Goal: Task Accomplishment & Management: Manage account settings

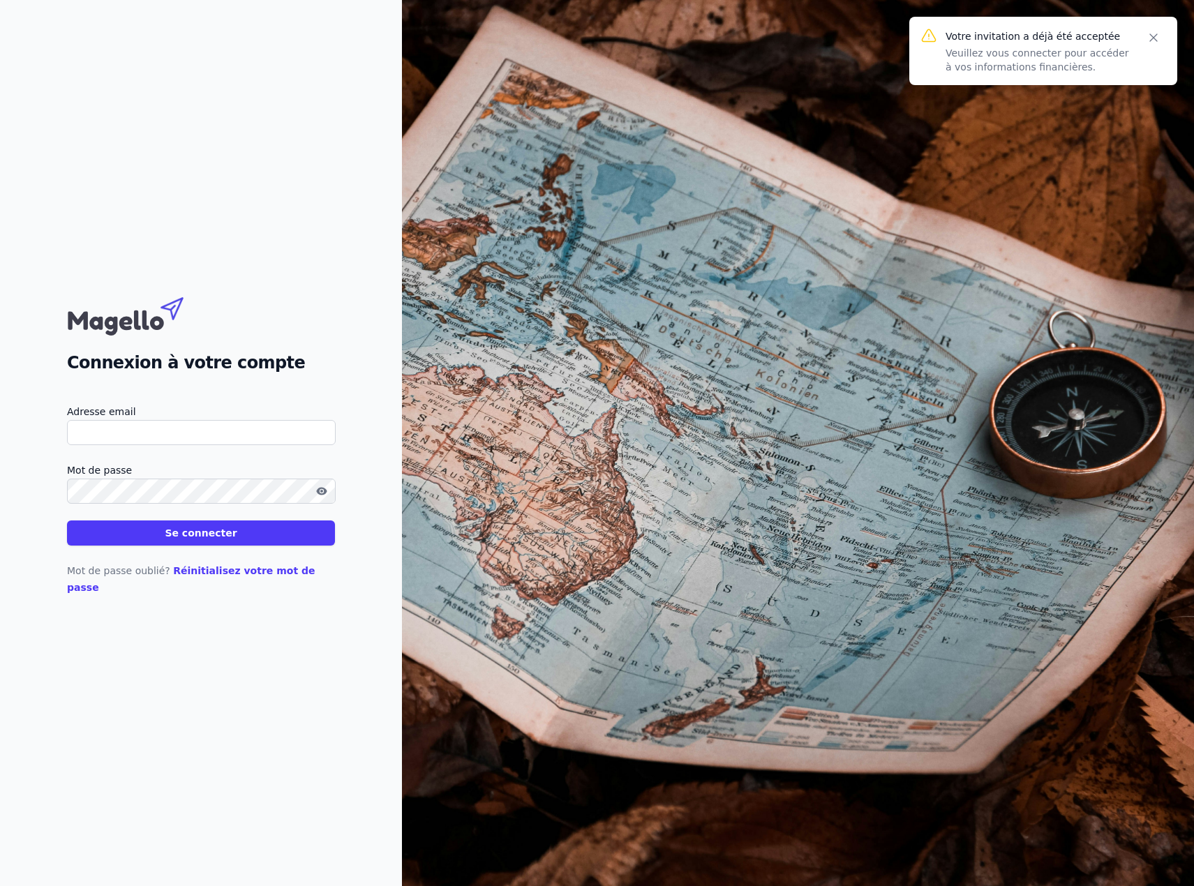
drag, startPoint x: 117, startPoint y: 427, endPoint x: 124, endPoint y: 443, distance: 17.5
click at [119, 432] on div "Adresse email" at bounding box center [201, 424] width 268 height 42
click at [116, 443] on input "Adresse email" at bounding box center [201, 432] width 269 height 25
type input "[EMAIL_ADDRESS][DOMAIN_NAME]"
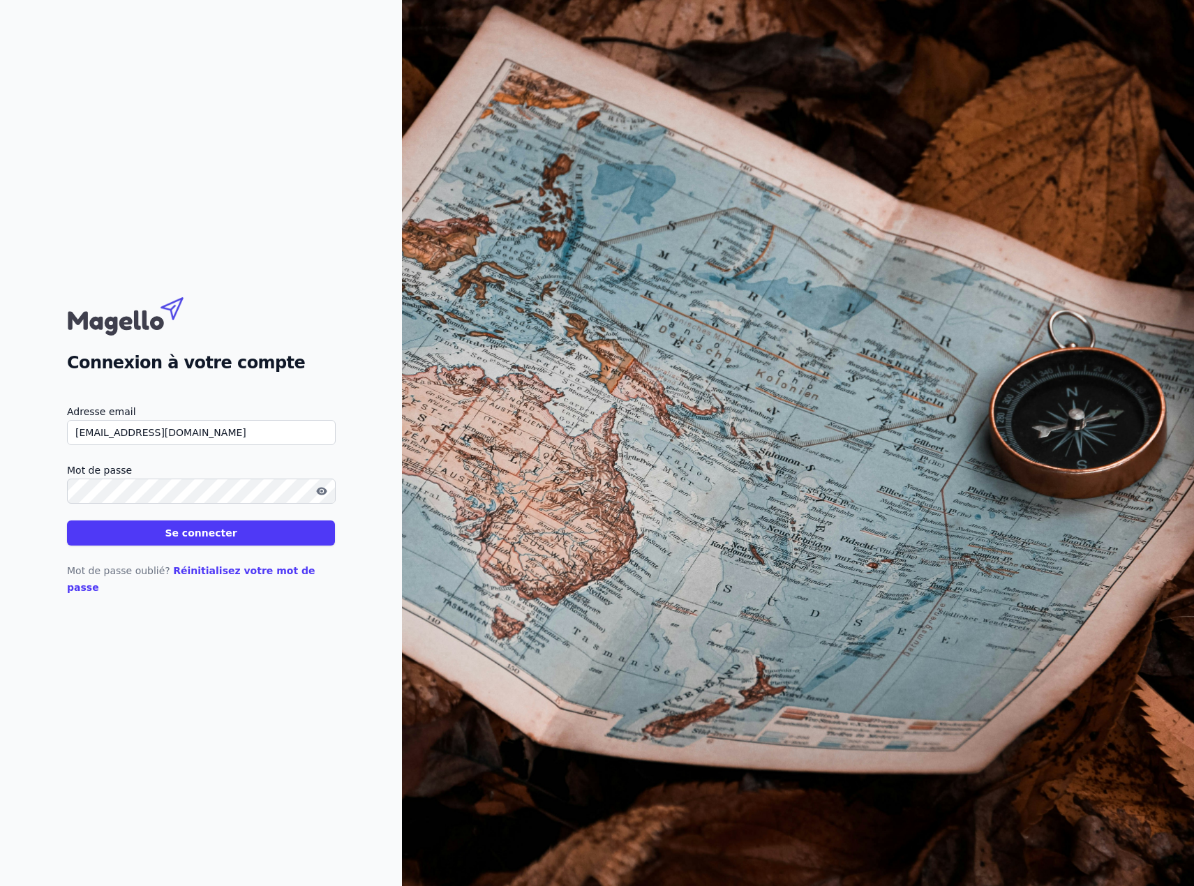
click at [67, 521] on button "Se connecter" at bounding box center [201, 533] width 268 height 25
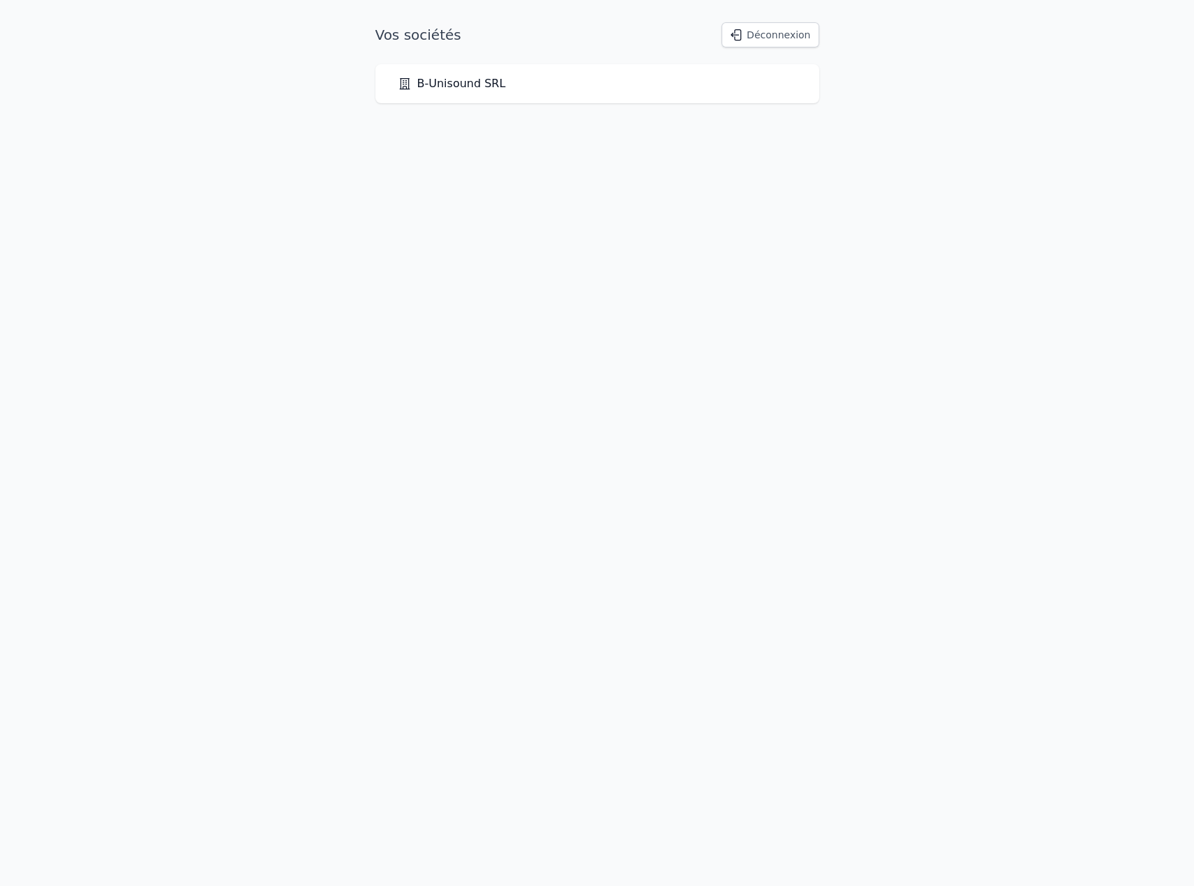
click at [489, 80] on link "B-Unisound SRL" at bounding box center [452, 83] width 108 height 17
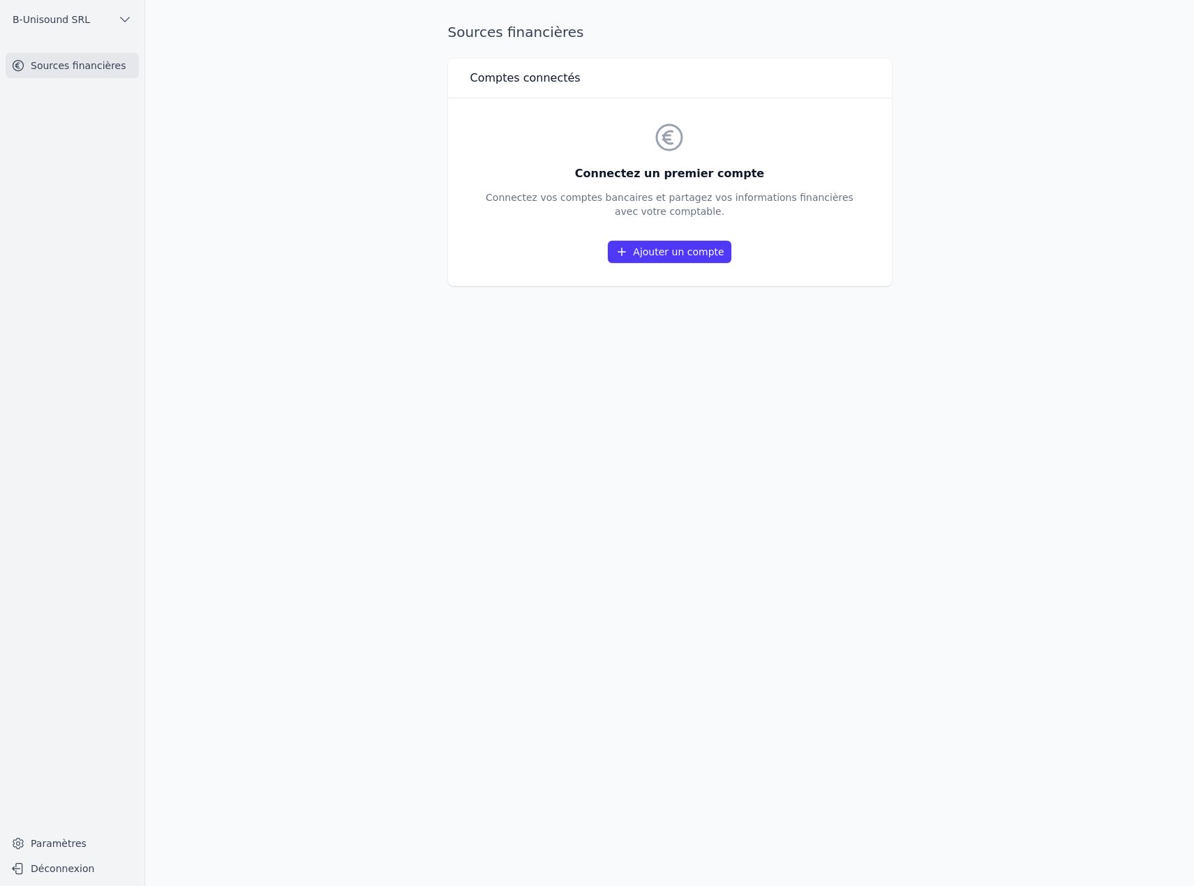
click at [633, 253] on link "Ajouter un compte" at bounding box center [669, 252] width 123 height 22
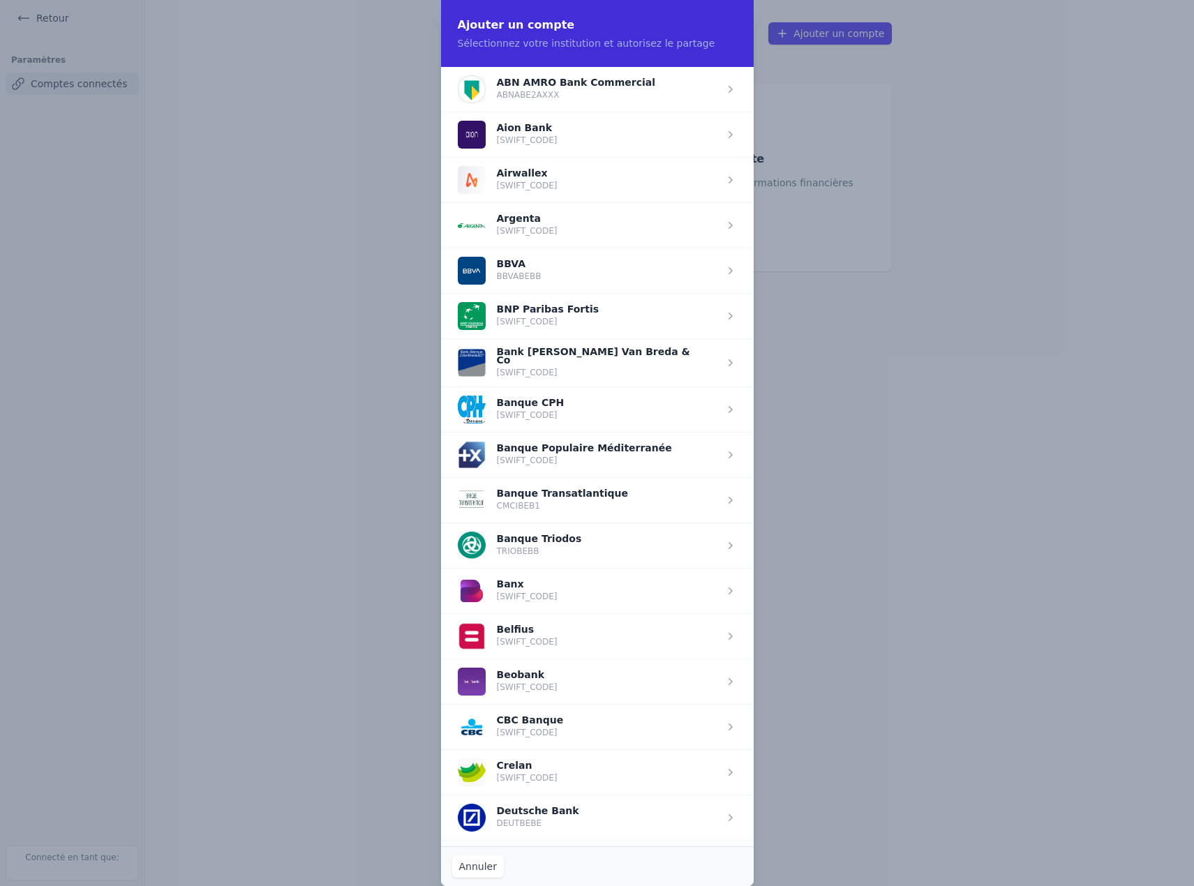
click at [493, 633] on span "button" at bounding box center [597, 636] width 313 height 45
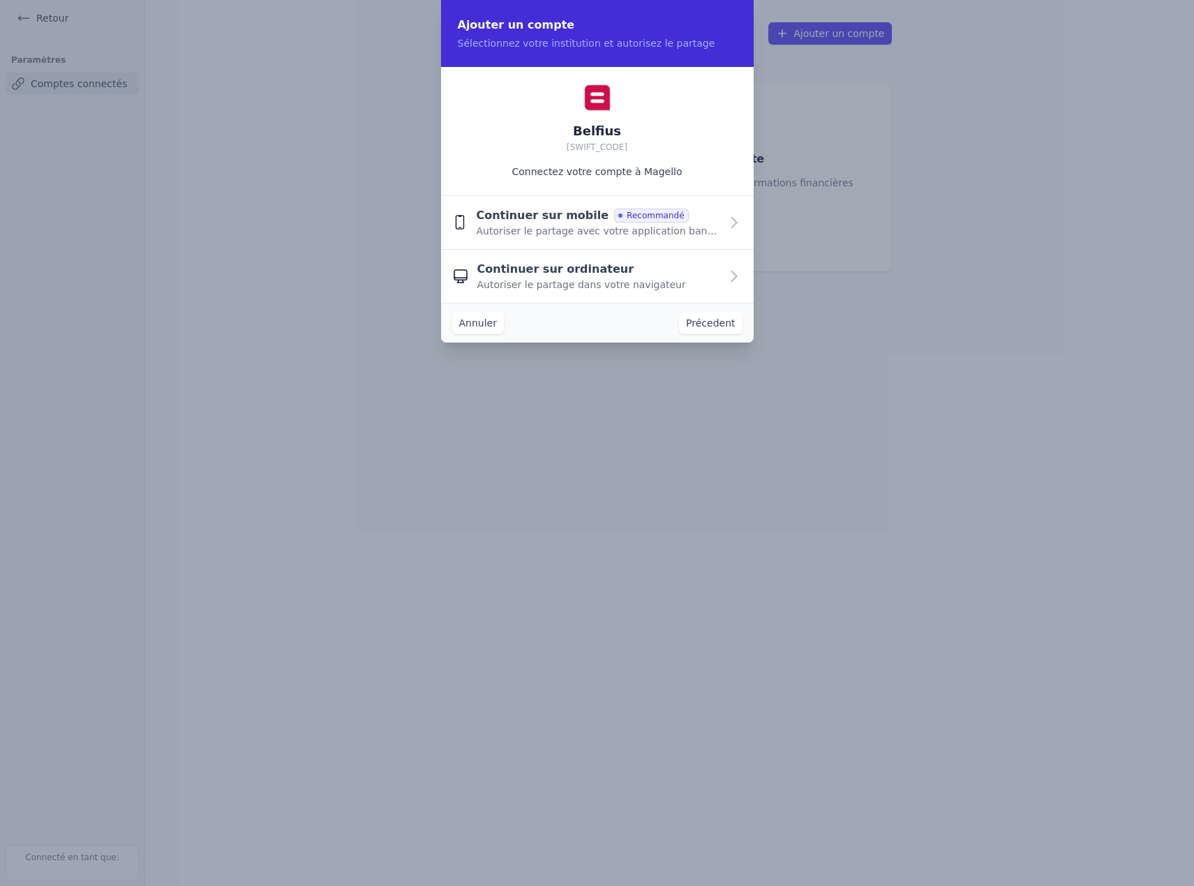
click at [526, 229] on span "Autoriser le partage avec votre application bancaire" at bounding box center [598, 231] width 244 height 14
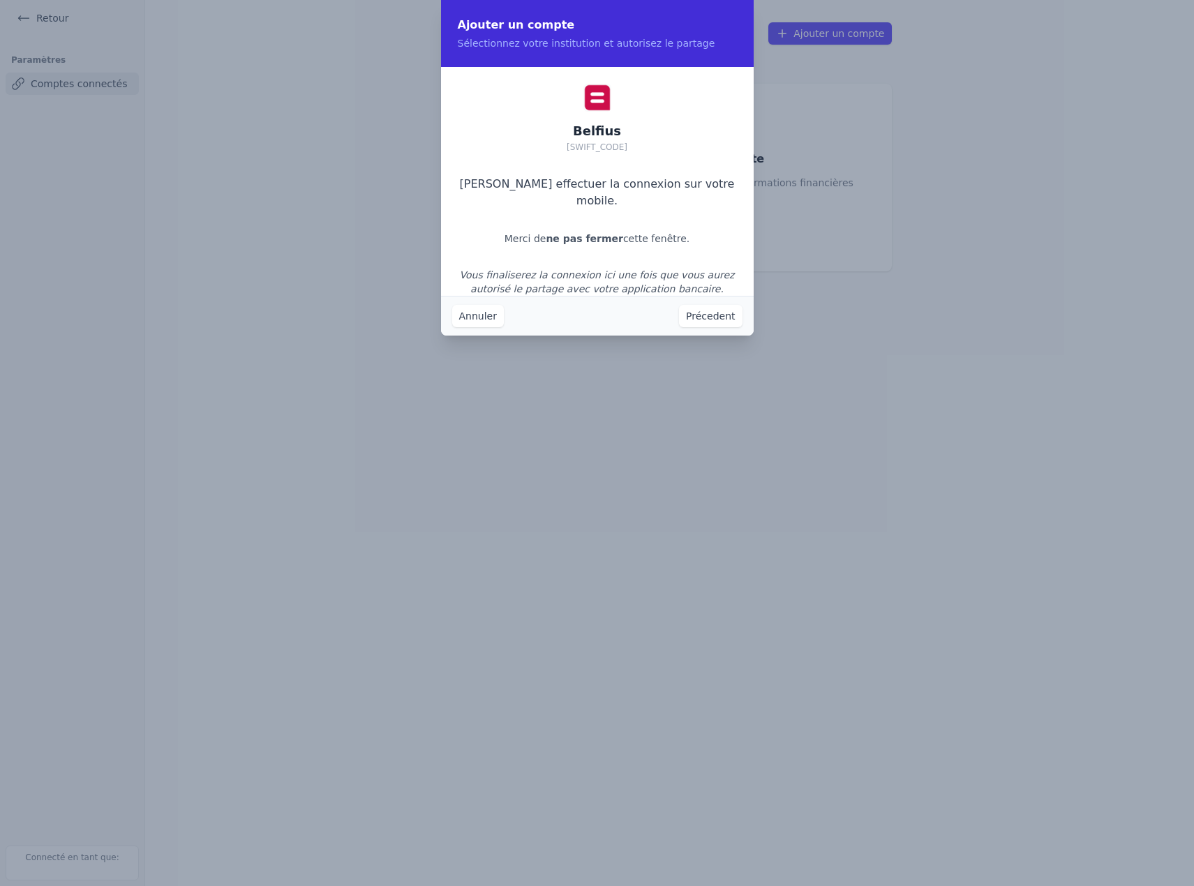
click at [481, 324] on button "Annuler" at bounding box center [478, 316] width 52 height 22
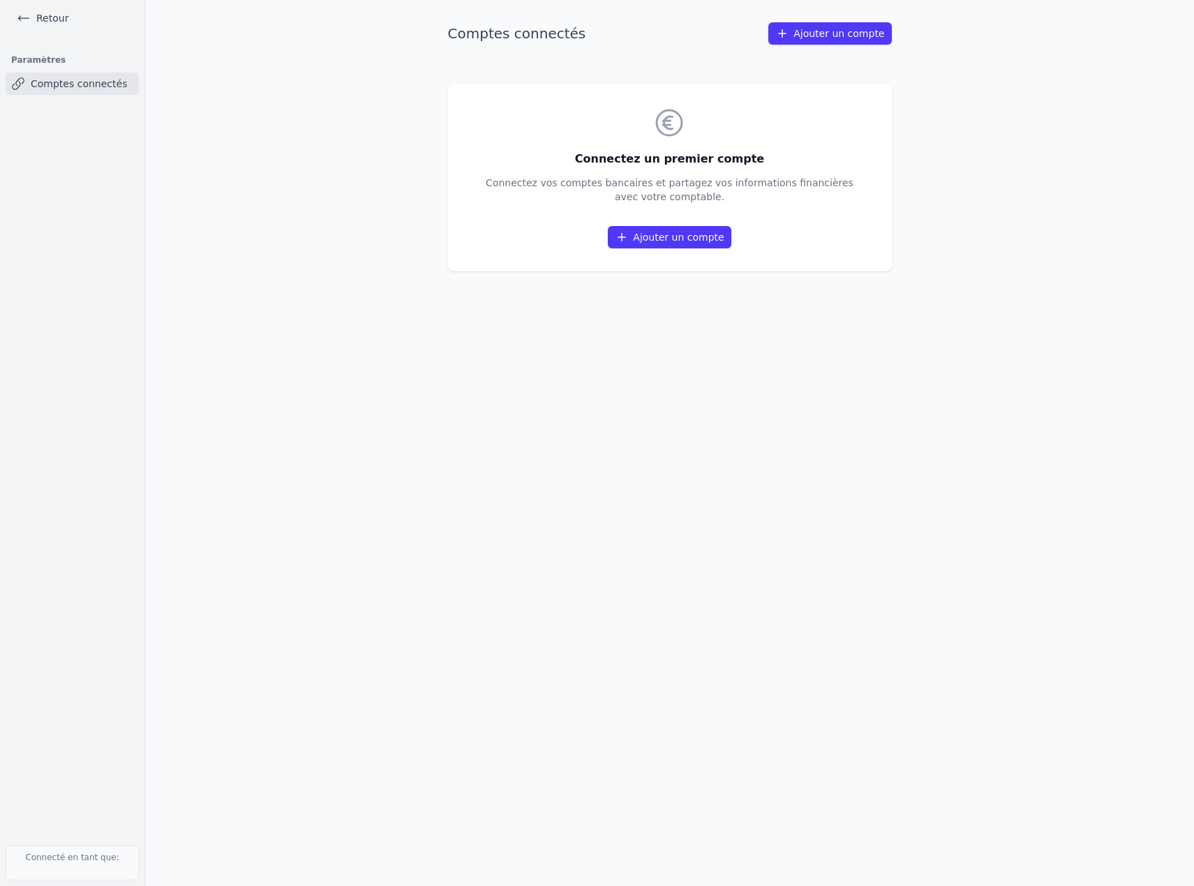
click at [668, 240] on link "Ajouter un compte" at bounding box center [669, 237] width 123 height 22
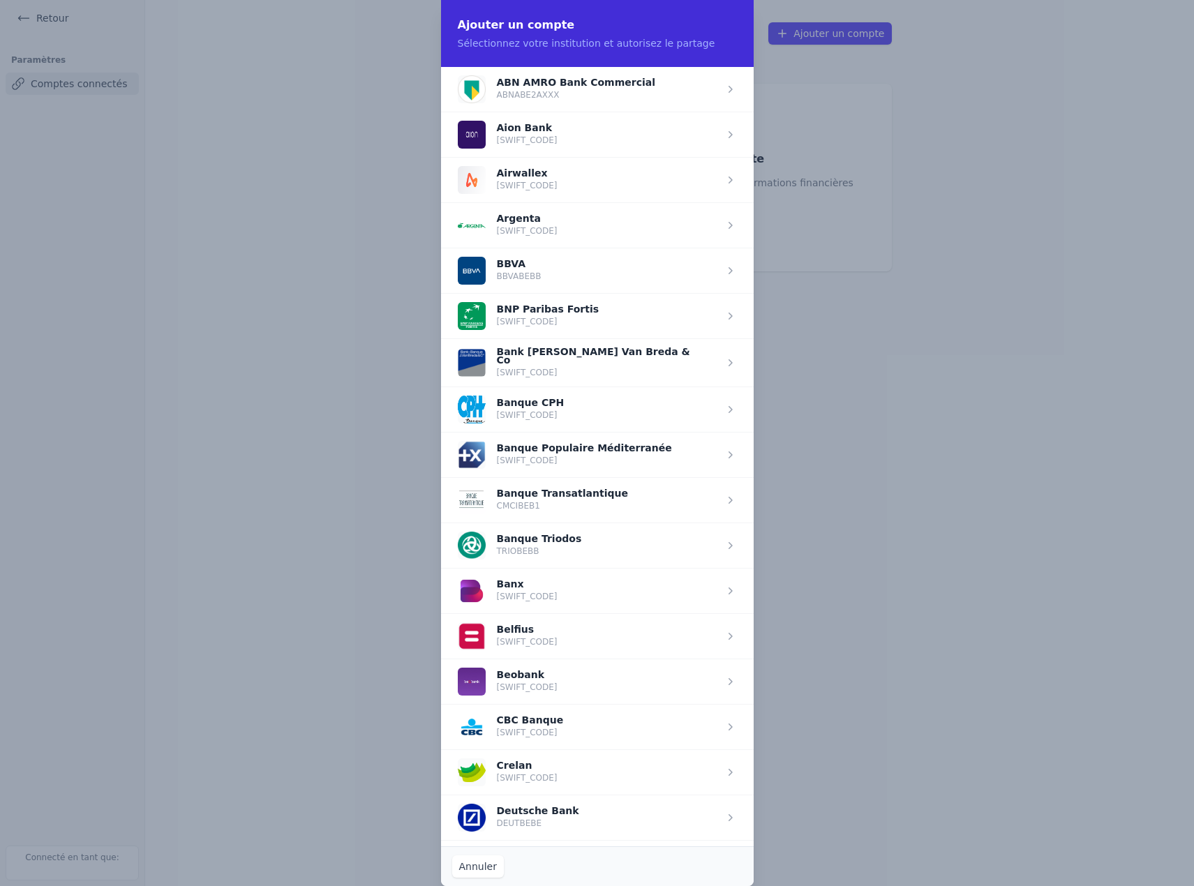
click at [513, 633] on span "button" at bounding box center [597, 636] width 313 height 45
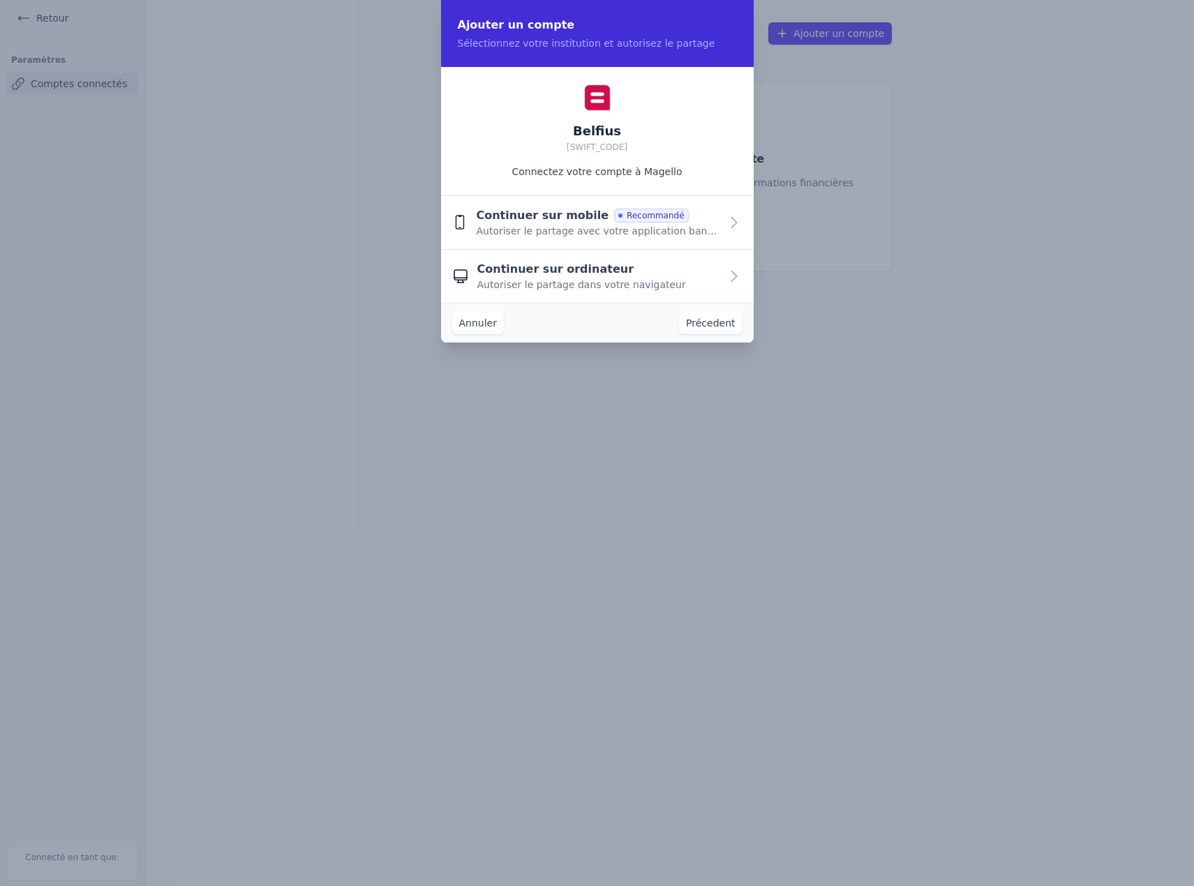
click at [552, 218] on span "Continuer sur mobile" at bounding box center [542, 215] width 133 height 17
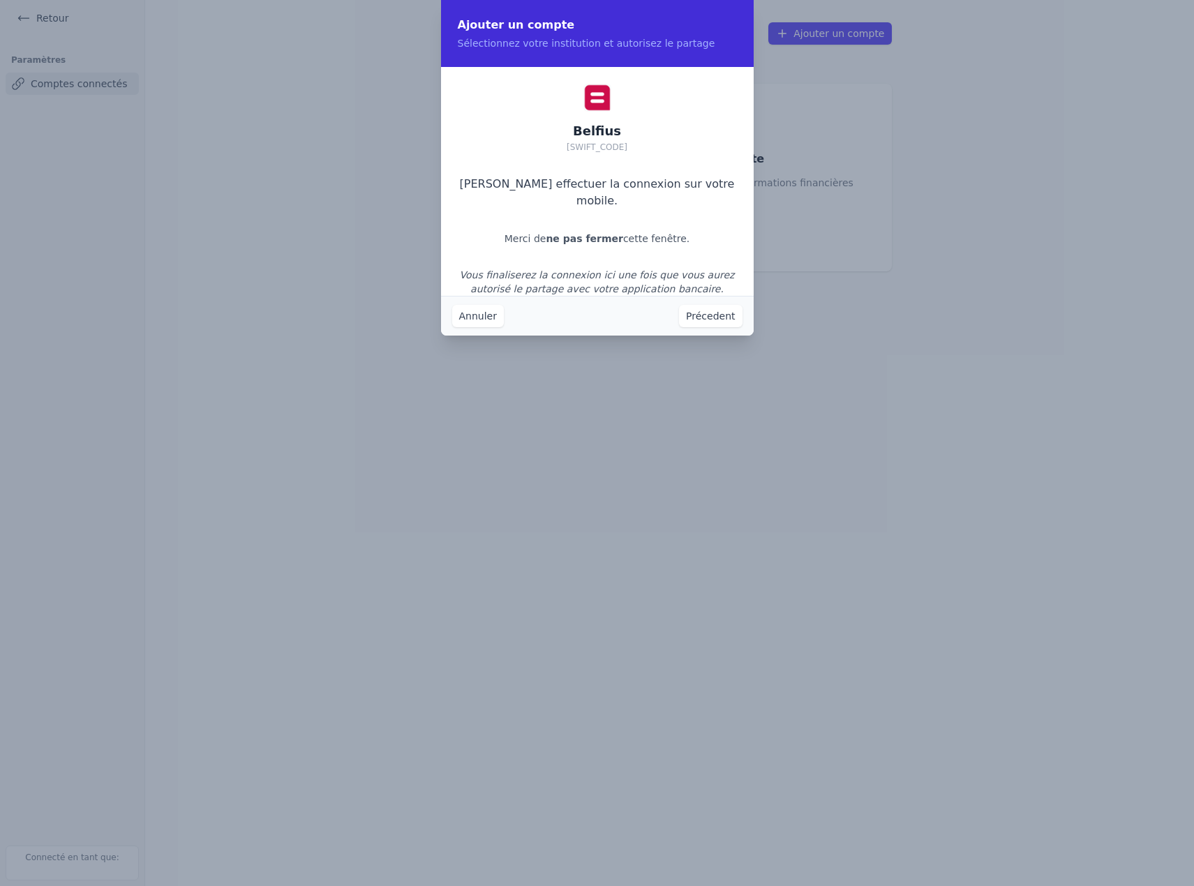
click at [584, 112] on div "Belfius GKCCBEBB Veuillez effectuer la connexion sur votre mobile. Merci de ne …" at bounding box center [597, 190] width 313 height 246
click at [709, 323] on button "Précedent" at bounding box center [710, 316] width 63 height 22
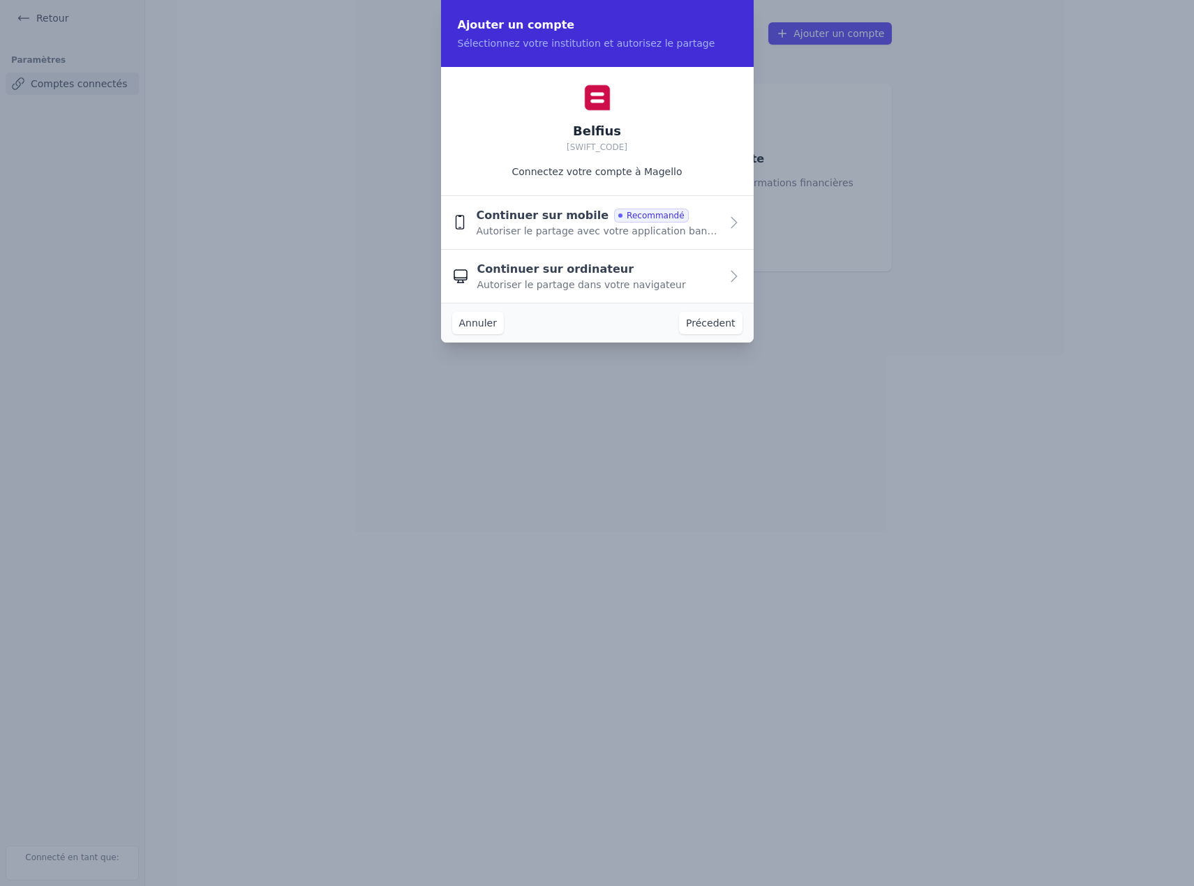
click at [539, 278] on span "Autoriser le partage dans votre navigateur" at bounding box center [581, 285] width 209 height 14
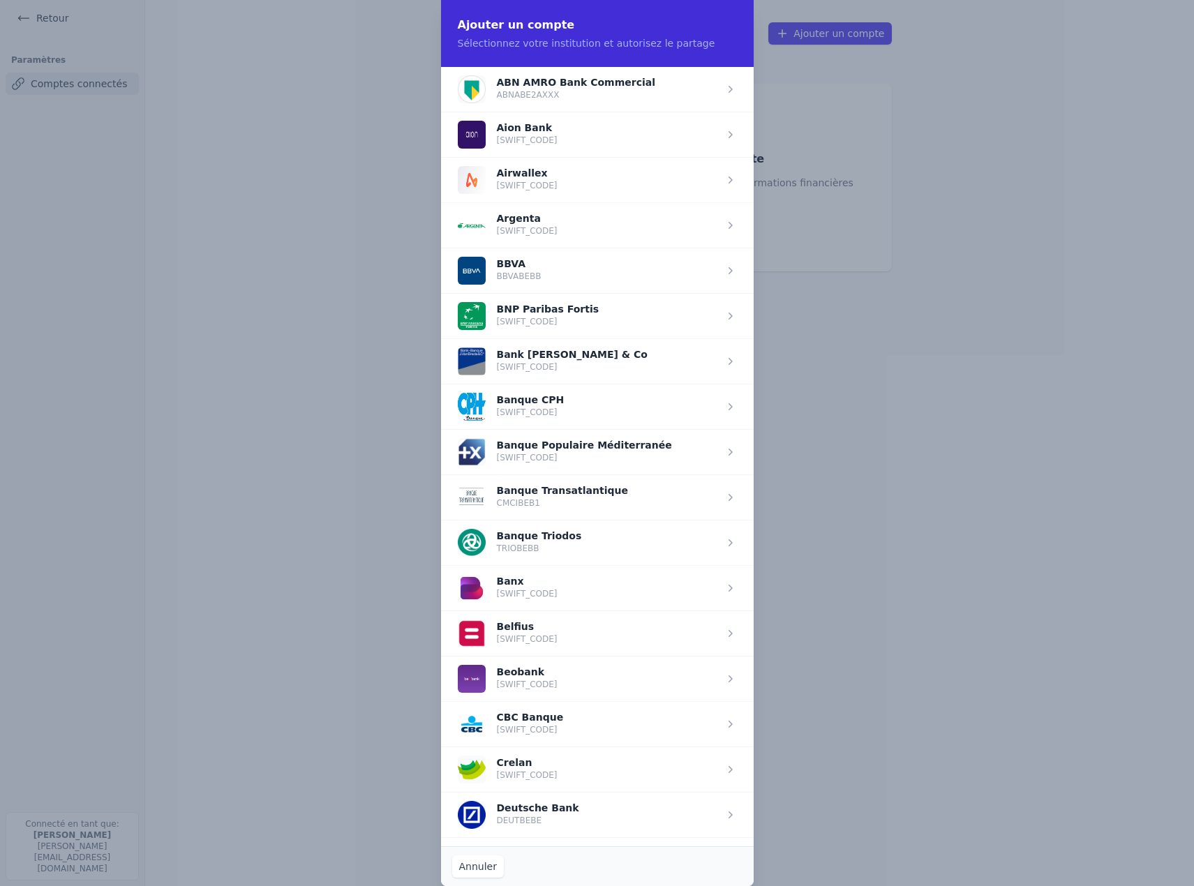
drag, startPoint x: 958, startPoint y: 246, endPoint x: 946, endPoint y: 246, distance: 11.9
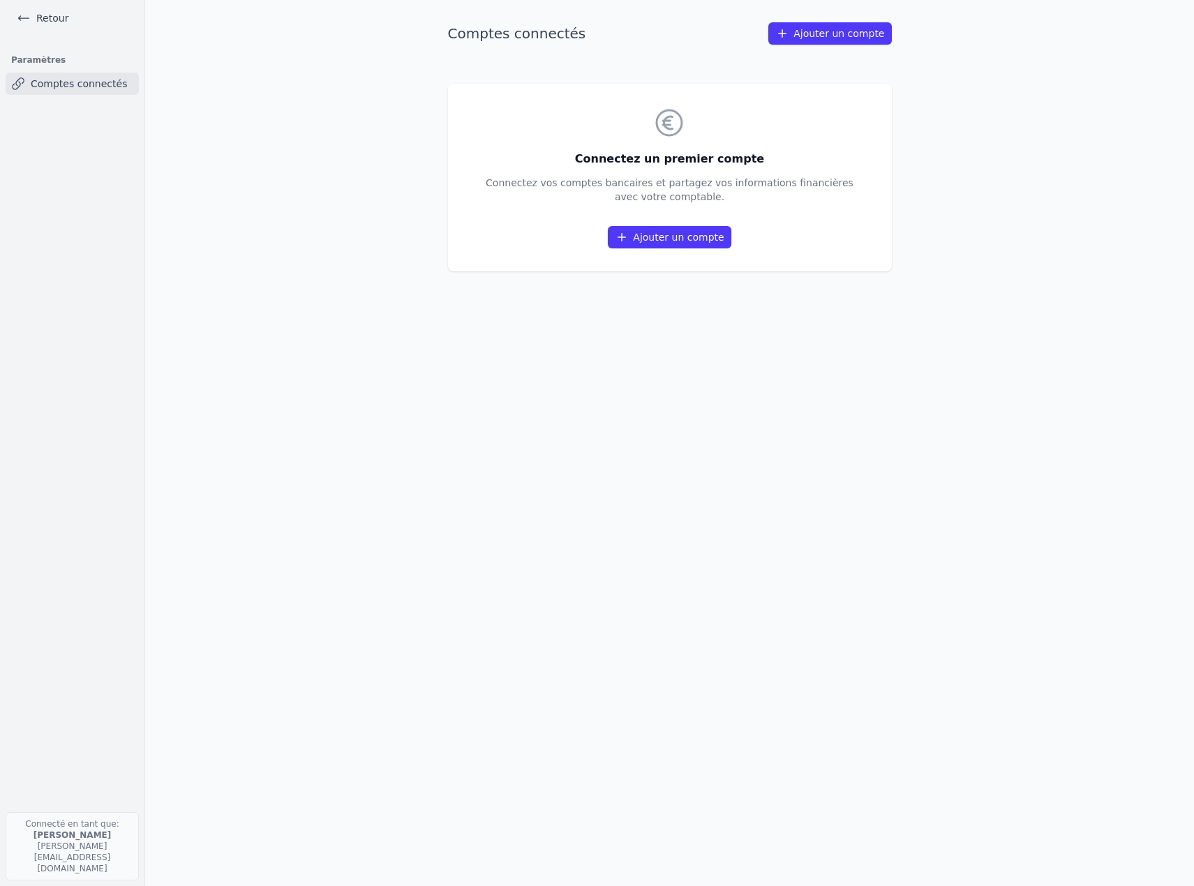
click at [61, 82] on link "Comptes connectés" at bounding box center [72, 84] width 133 height 22
click at [34, 14] on link "Retour" at bounding box center [42, 18] width 63 height 20
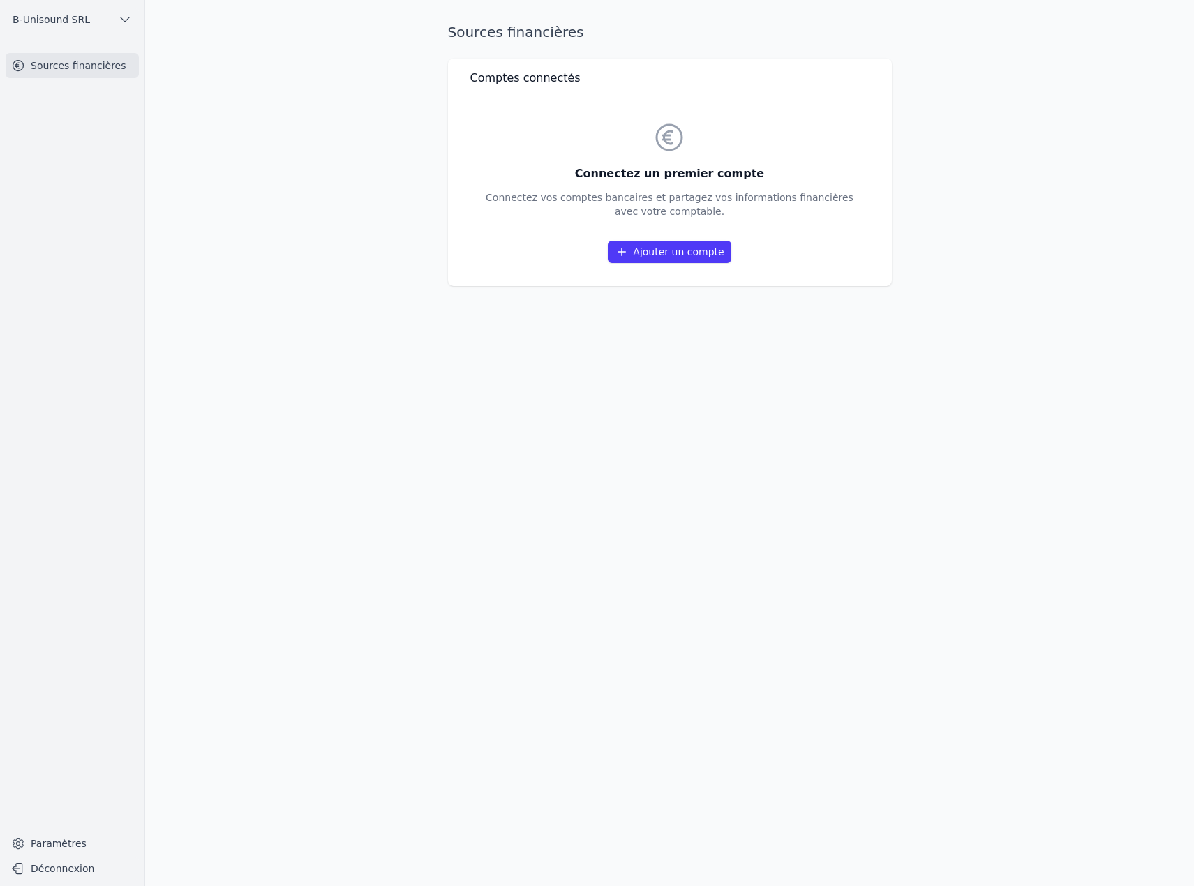
click at [674, 246] on link "Ajouter un compte" at bounding box center [669, 252] width 123 height 22
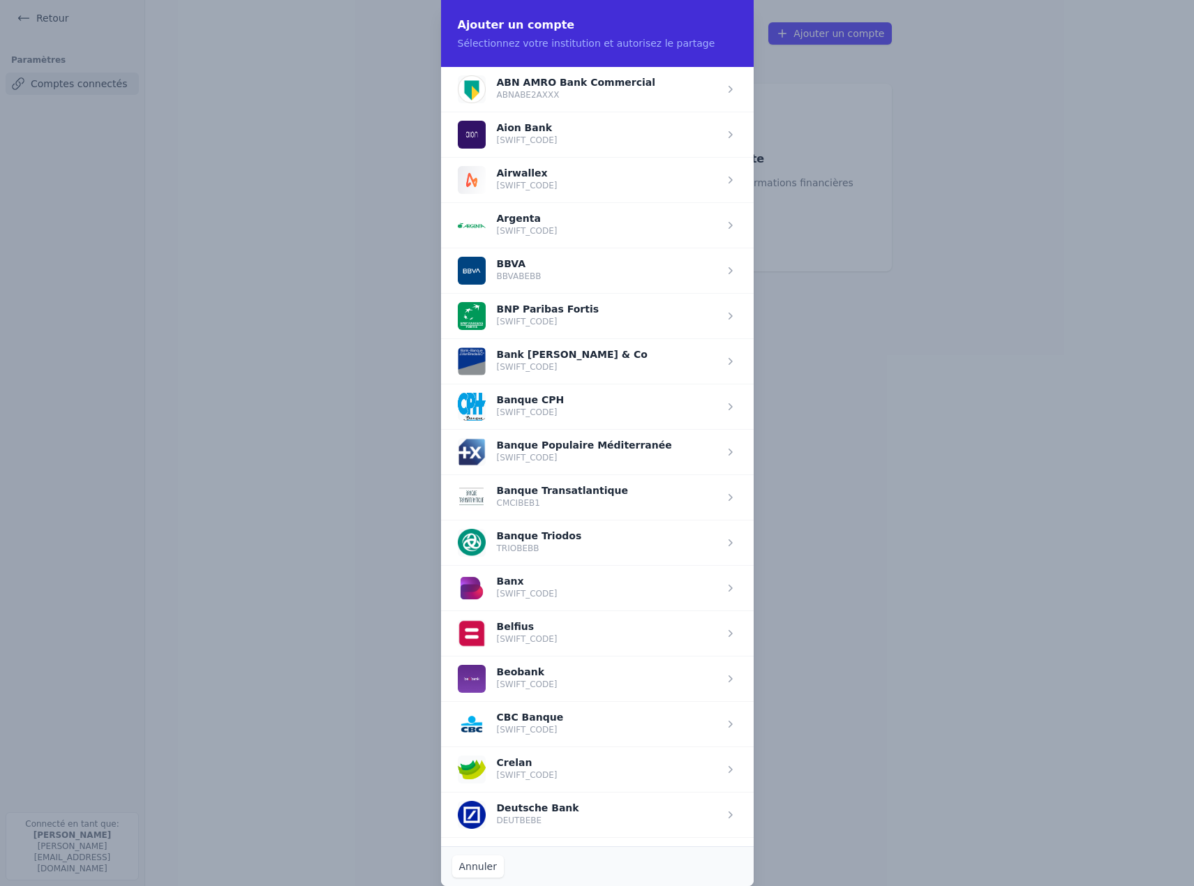
click at [540, 641] on span "button" at bounding box center [597, 633] width 313 height 45
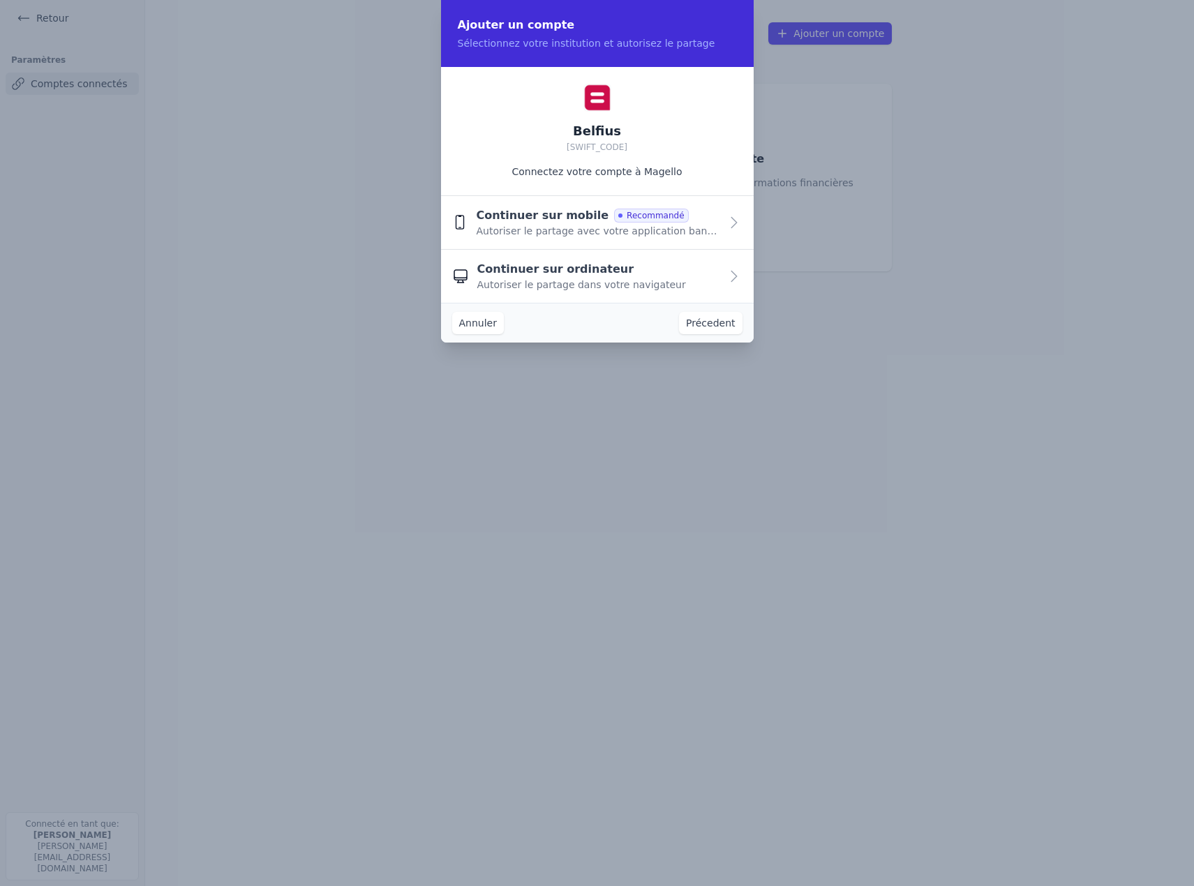
click at [589, 274] on span "Continuer sur ordinateur" at bounding box center [555, 269] width 157 height 17
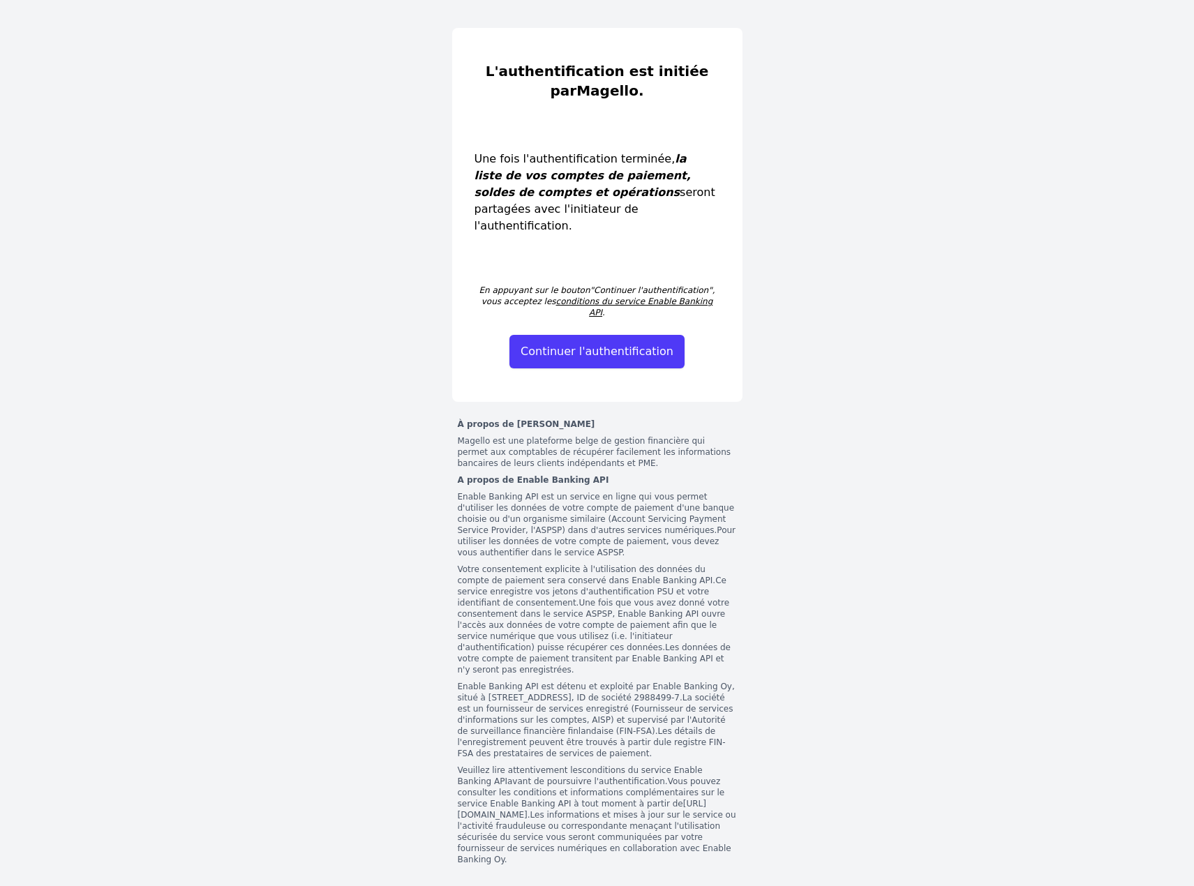
click at [597, 335] on button "Continuer l'authentification" at bounding box center [597, 352] width 175 height 34
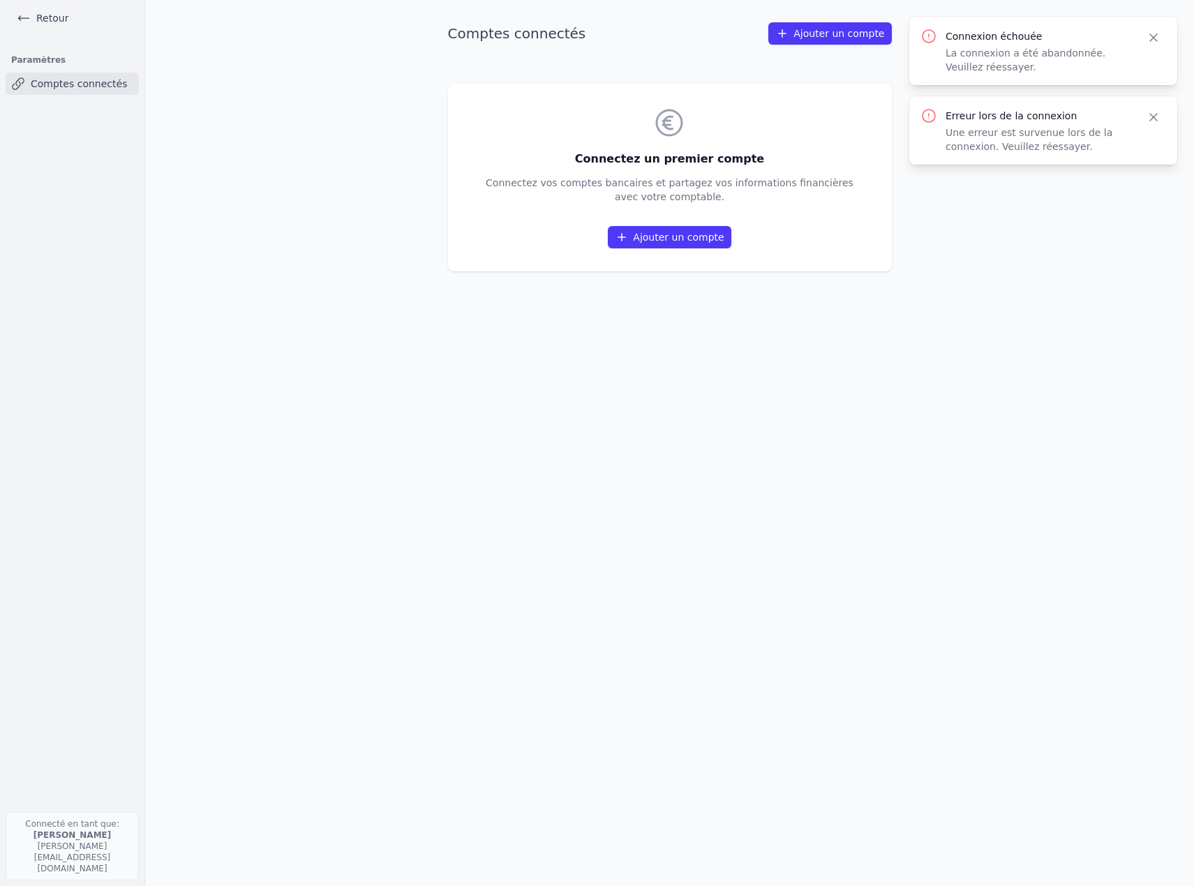
click at [683, 240] on link "Ajouter un compte" at bounding box center [669, 237] width 123 height 22
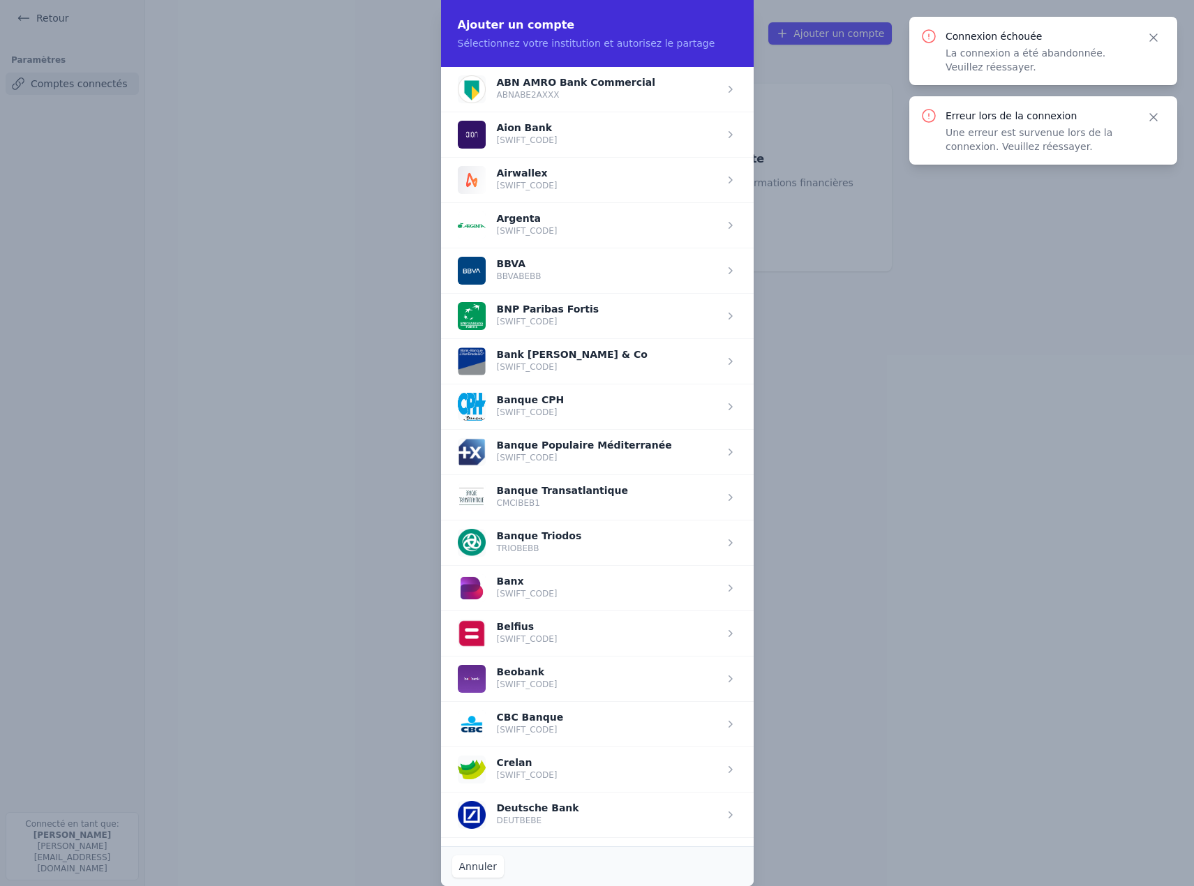
click at [479, 625] on span "button" at bounding box center [597, 633] width 313 height 45
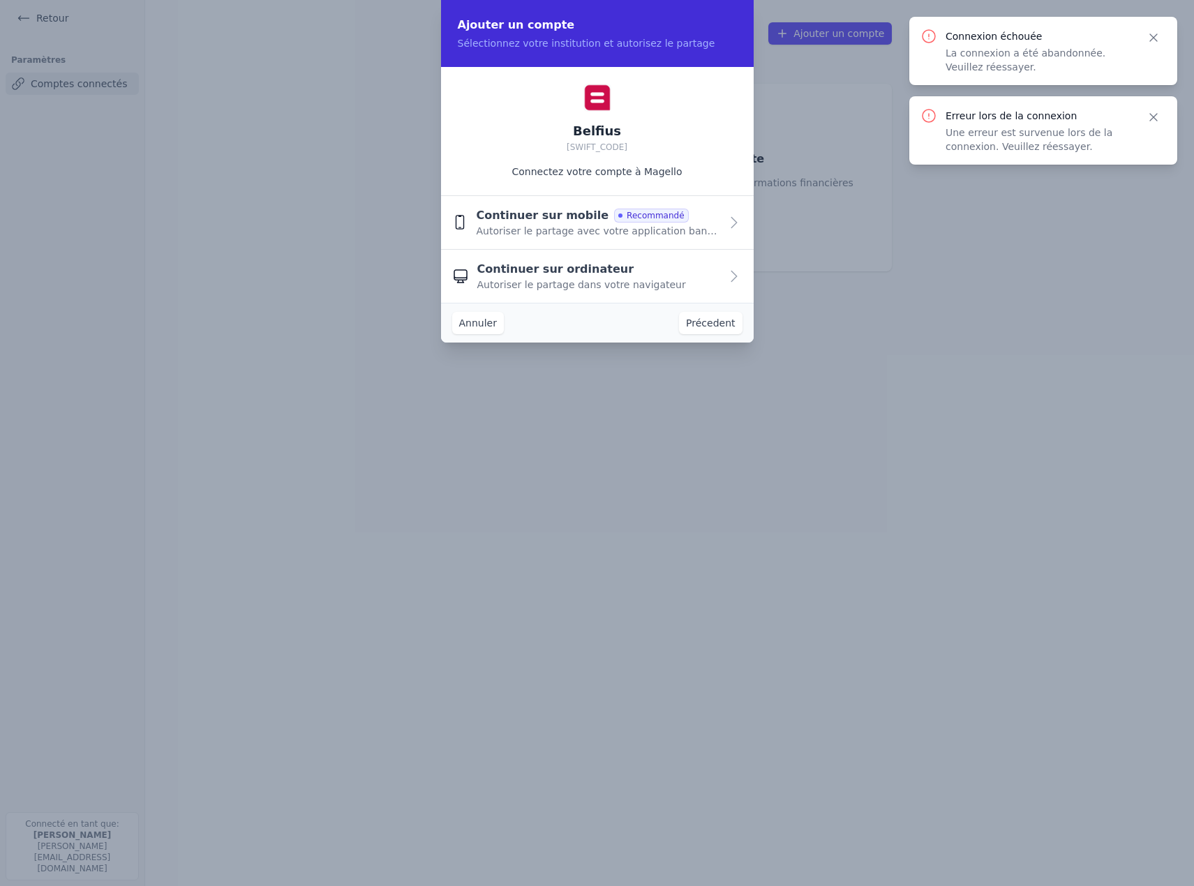
click at [562, 282] on span "Autoriser le partage dans votre navigateur" at bounding box center [581, 285] width 209 height 14
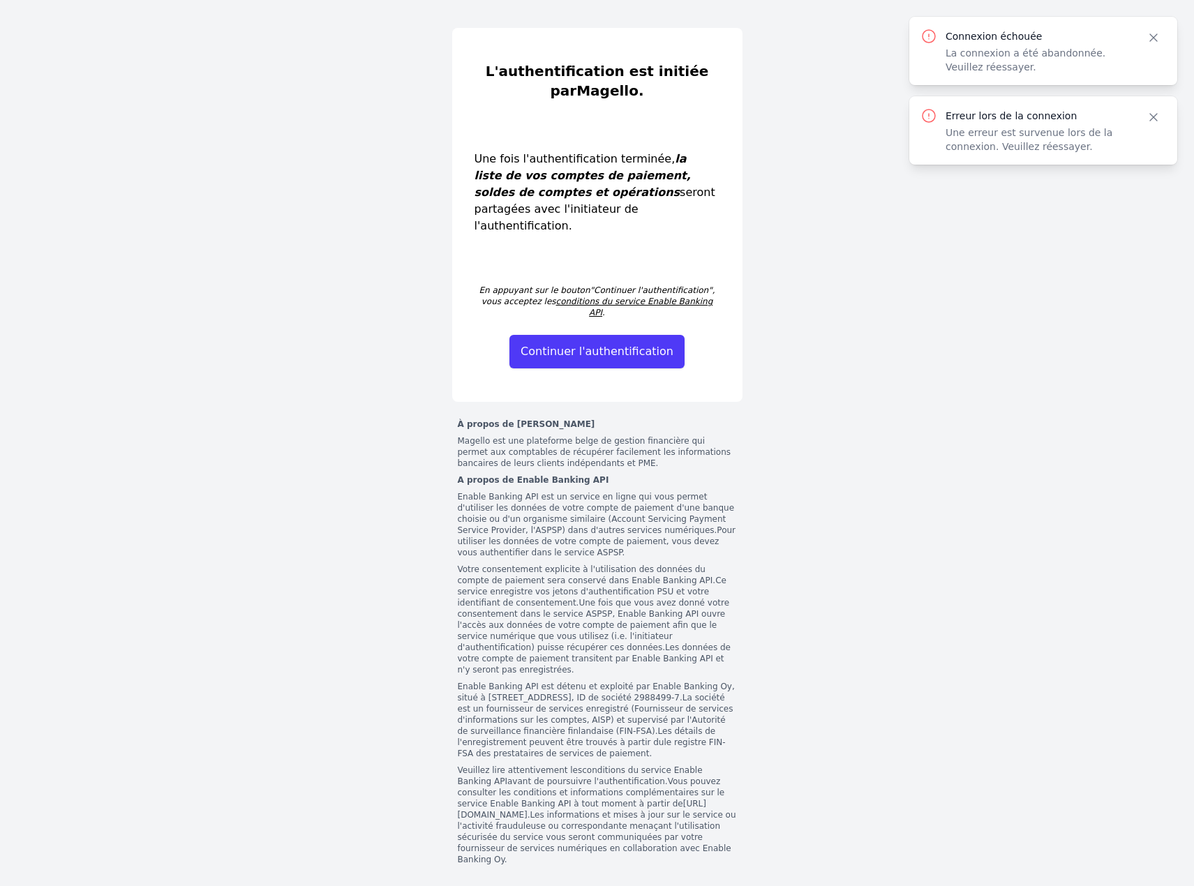
click at [627, 335] on button "Continuer l'authentification" at bounding box center [597, 352] width 175 height 34
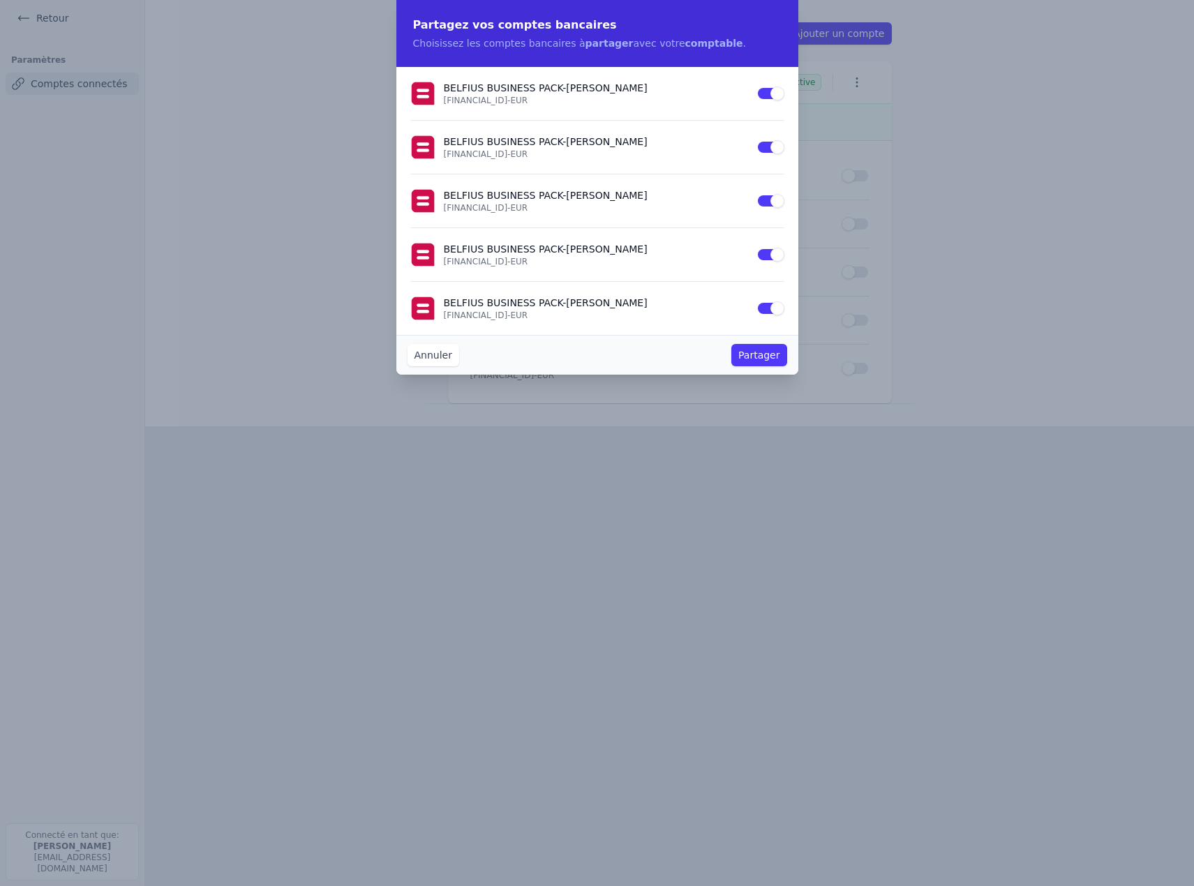
click at [762, 353] on button "Partager" at bounding box center [758, 355] width 55 height 22
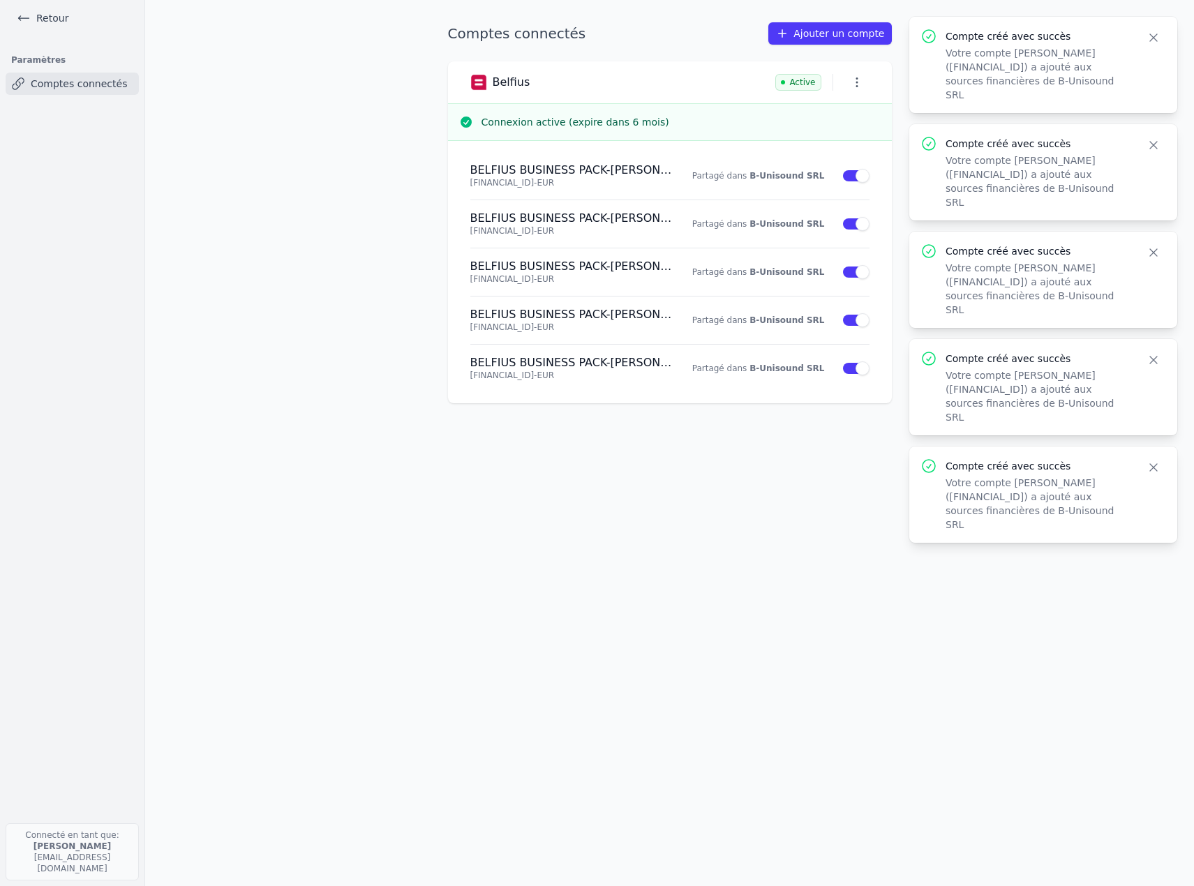
click at [836, 33] on link "Ajouter un compte" at bounding box center [829, 33] width 123 height 22
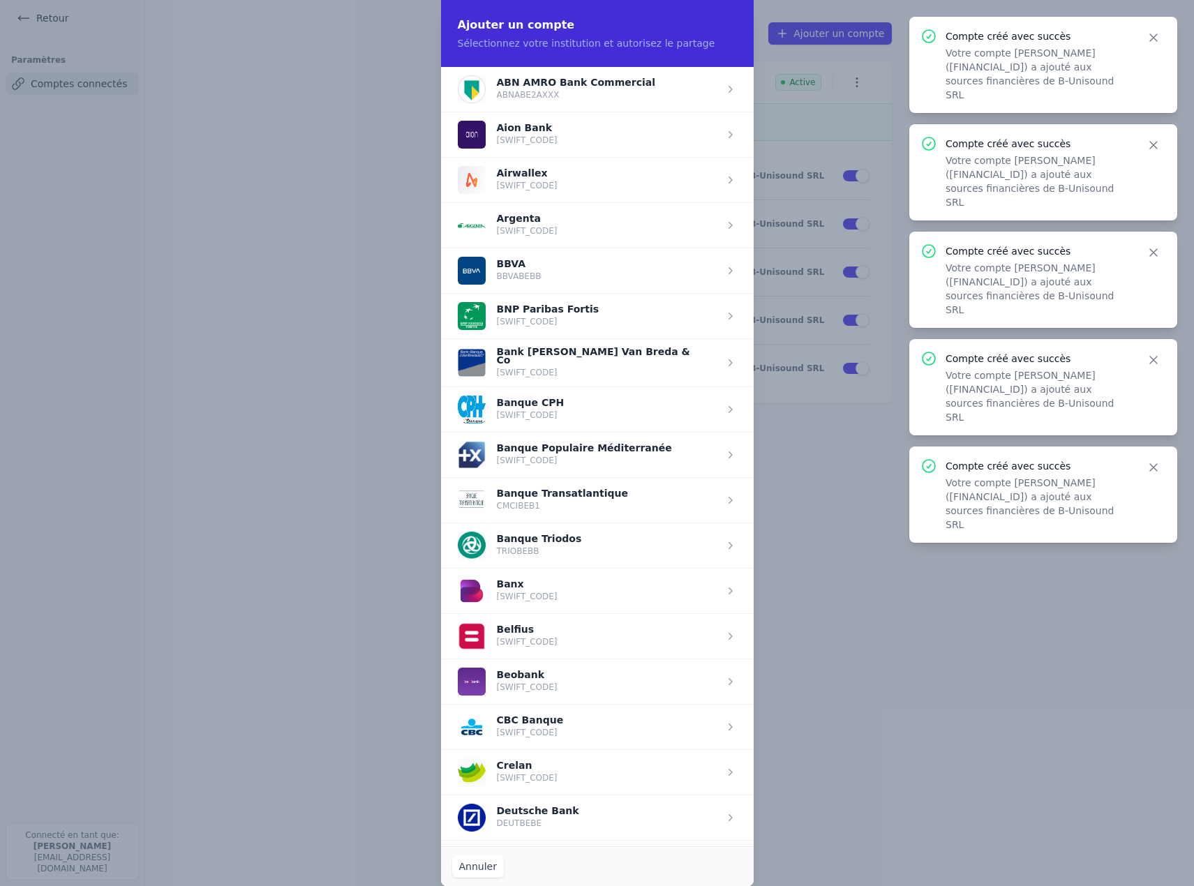
click at [509, 633] on span "button" at bounding box center [597, 636] width 313 height 45
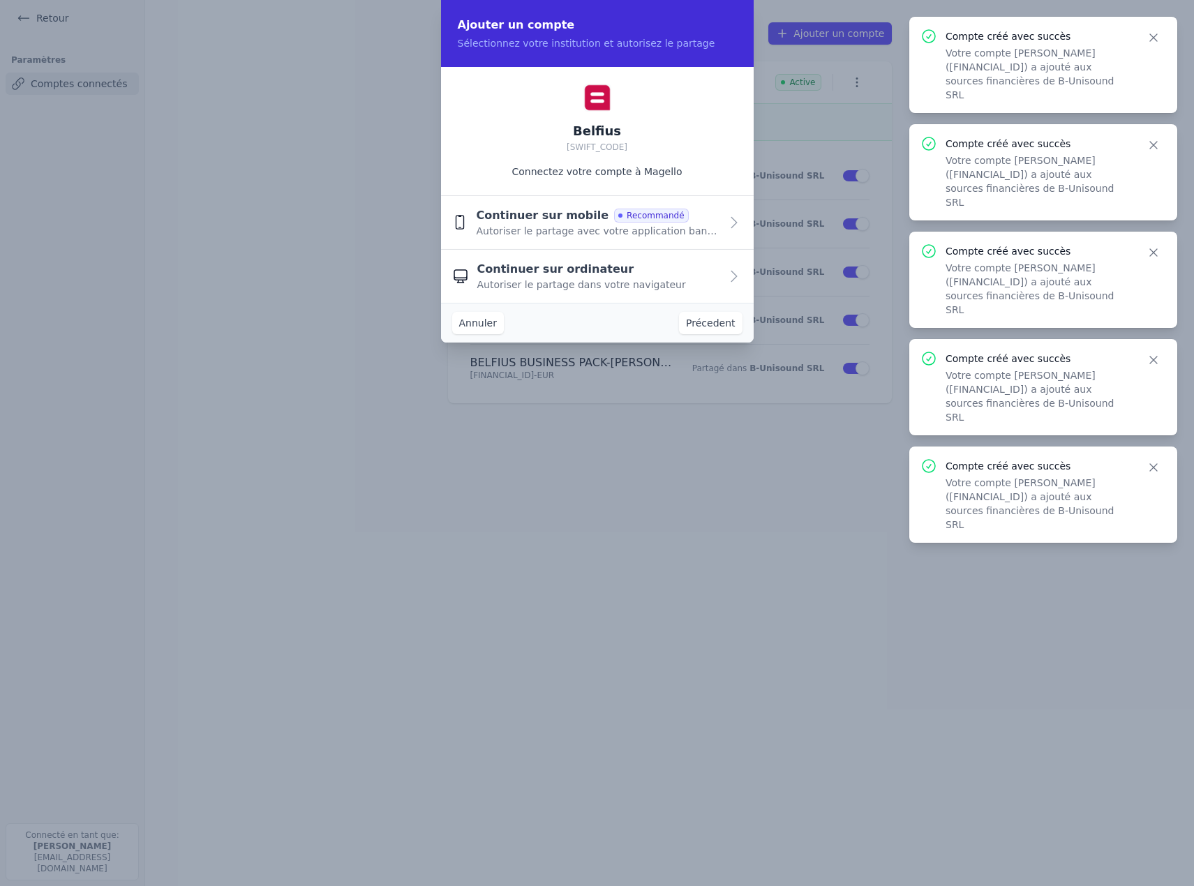
click at [539, 271] on span "Continuer sur ordinateur" at bounding box center [555, 269] width 157 height 17
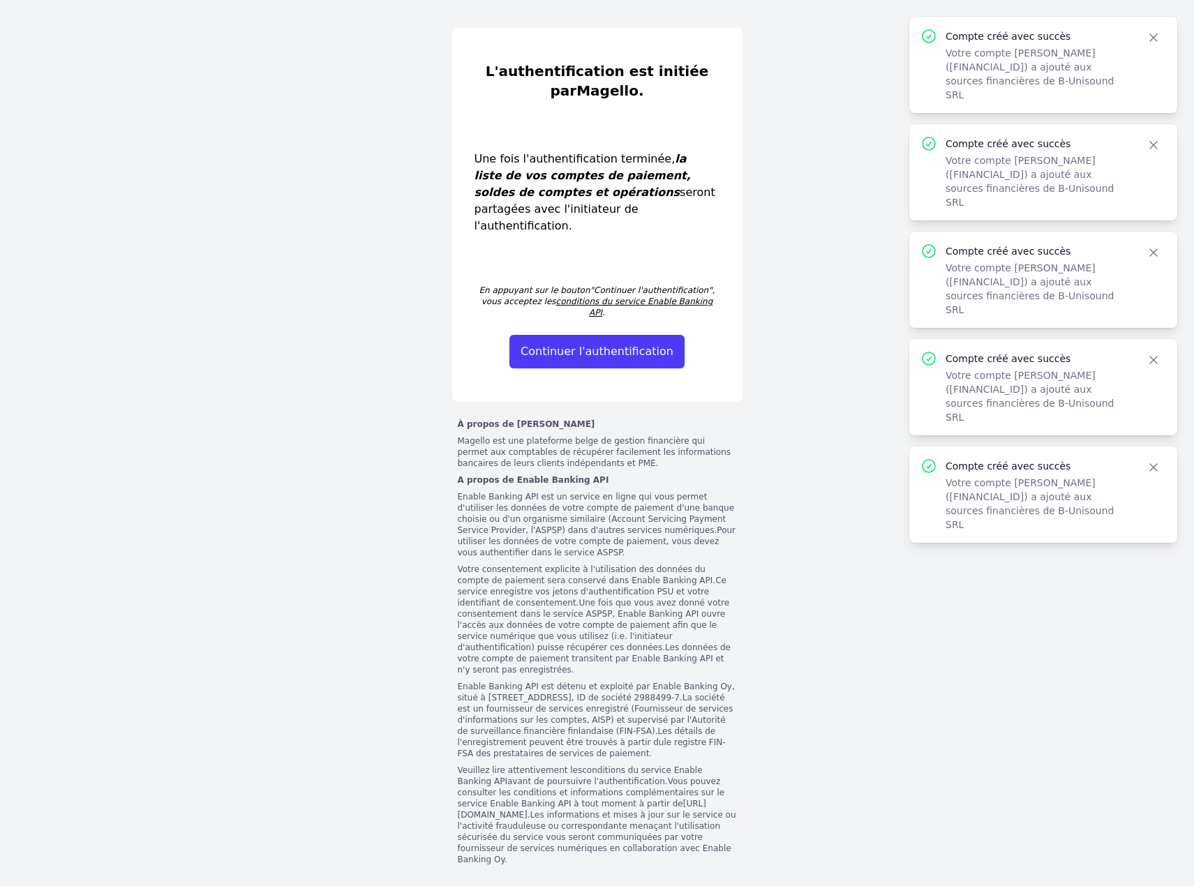
click at [579, 335] on button "Continuer l'authentification" at bounding box center [597, 352] width 175 height 34
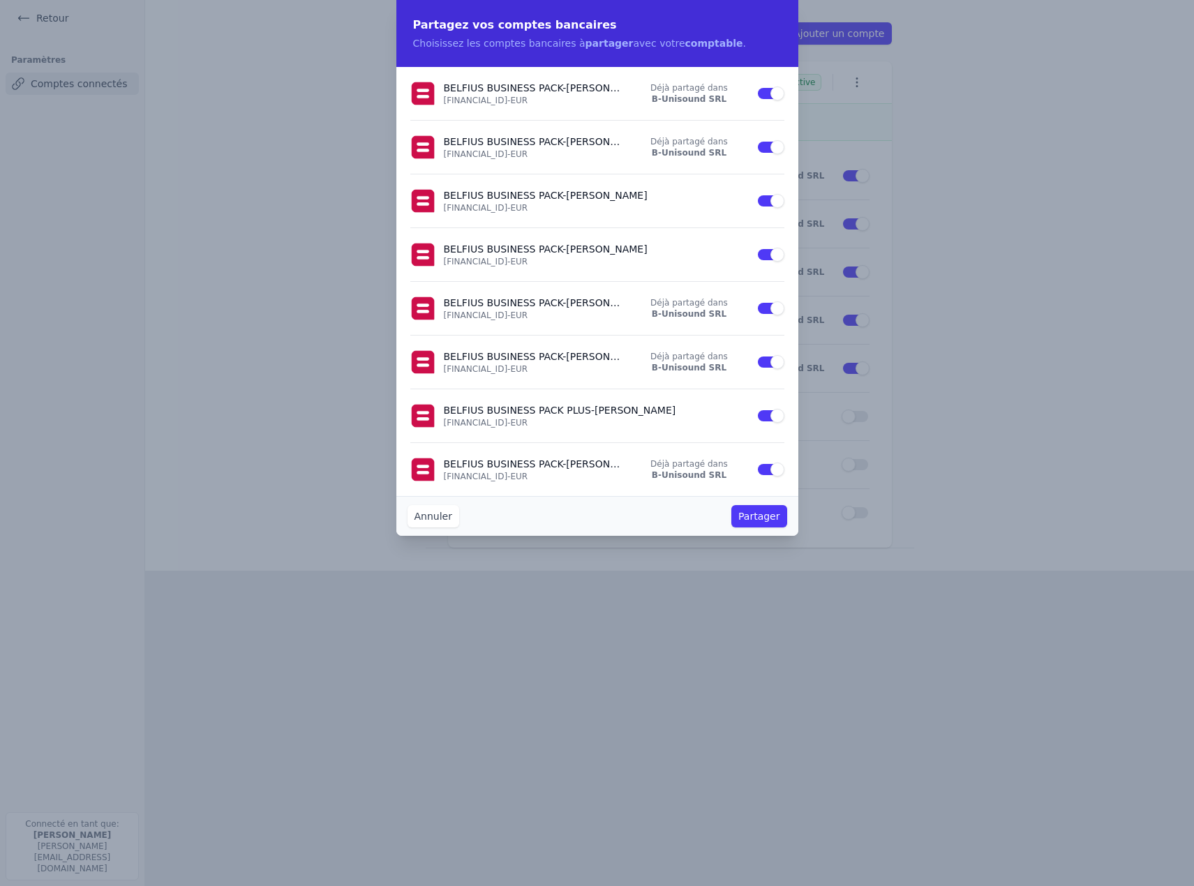
click at [749, 94] on div "BELFIUS BUSINESS PACK - [PERSON_NAME] [FINANCIAL_ID] - EUR Déjà partagé dans B-…" at bounding box center [597, 93] width 374 height 53
click at [710, 149] on strong "B-Unisound SRL" at bounding box center [689, 153] width 75 height 10
click at [766, 197] on button "Use setting" at bounding box center [771, 201] width 28 height 14
click at [745, 357] on div "BELFIUS BUSINESS PACK - [PERSON_NAME] [FINANCIAL_ID] - EUR Déjà partagé dans B-…" at bounding box center [597, 362] width 374 height 53
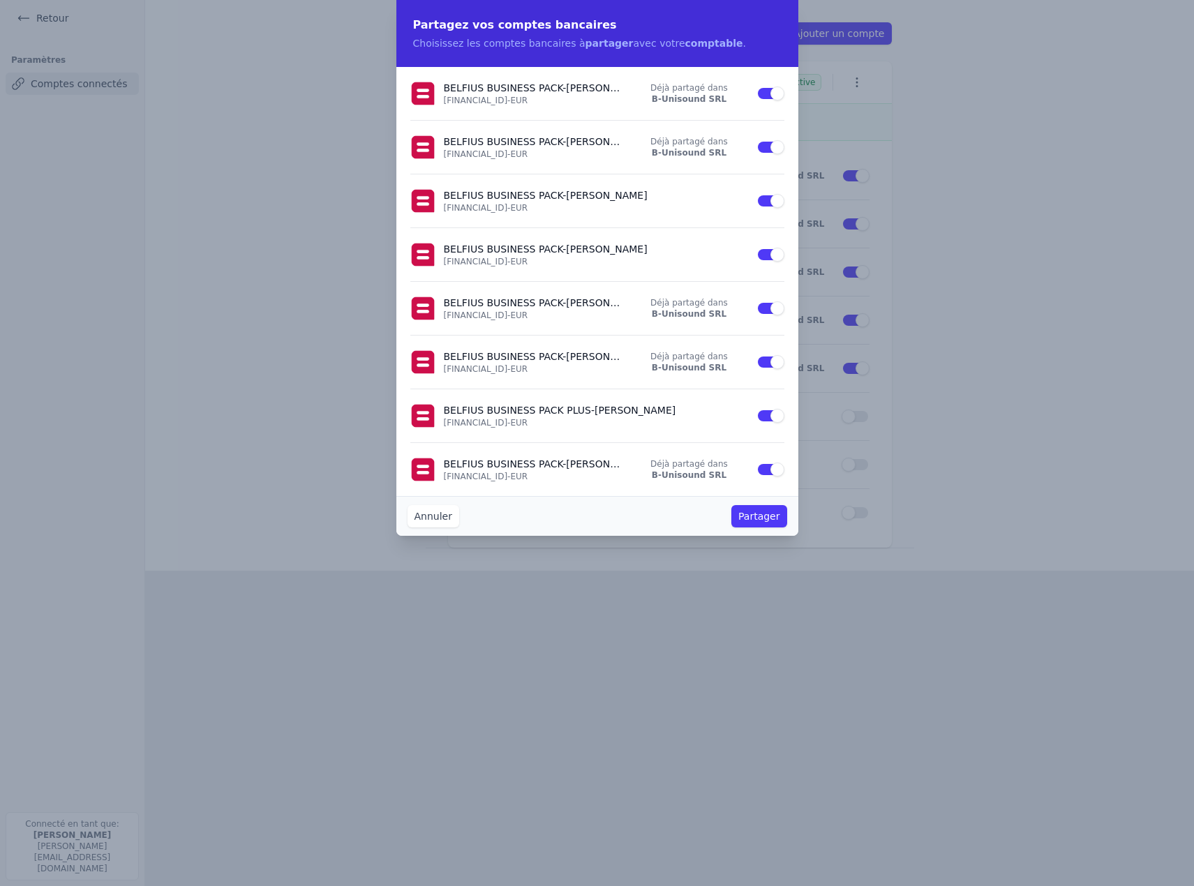
click at [525, 359] on p "BELFIUS BUSINESS PACK - [PERSON_NAME]" at bounding box center [533, 357] width 179 height 14
click at [752, 519] on button "Partager" at bounding box center [758, 516] width 55 height 22
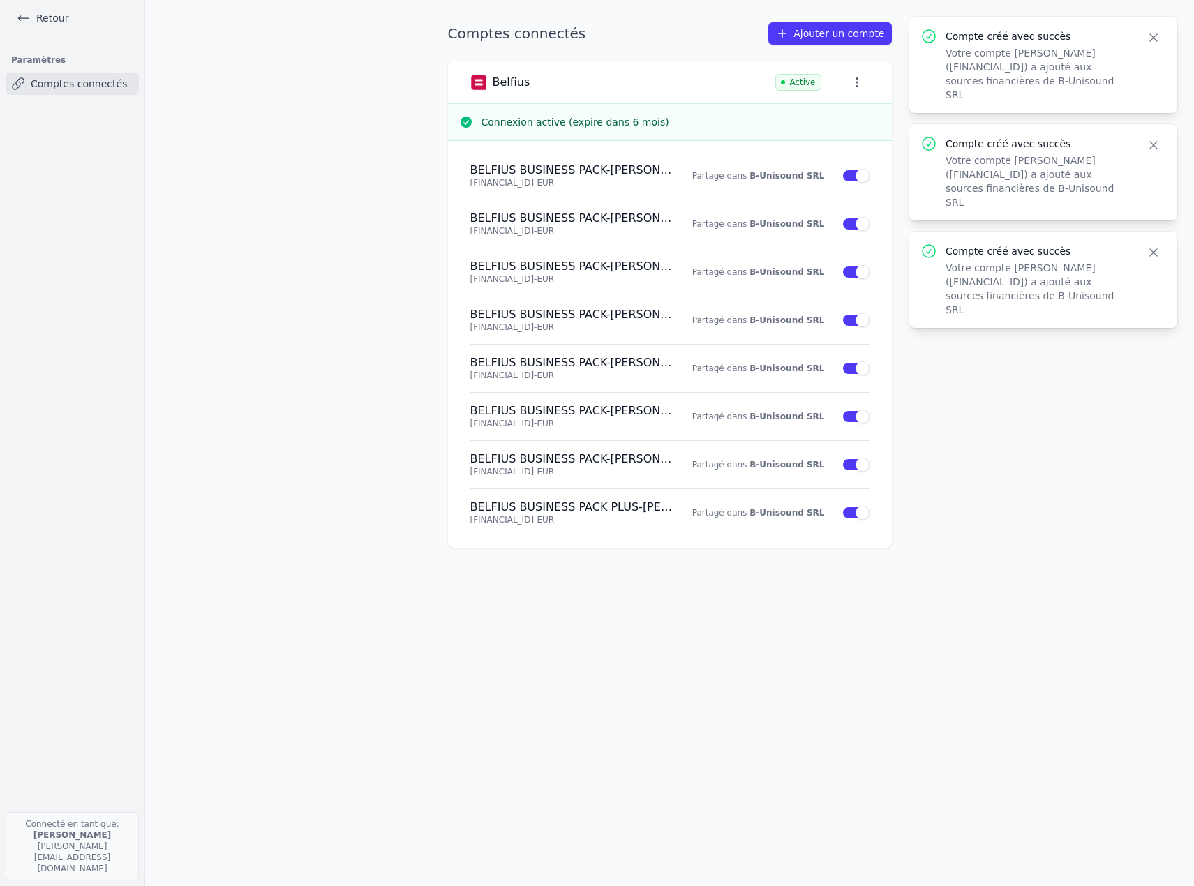
click at [859, 80] on icon "button" at bounding box center [857, 82] width 14 height 14
click at [859, 80] on div at bounding box center [597, 443] width 1194 height 886
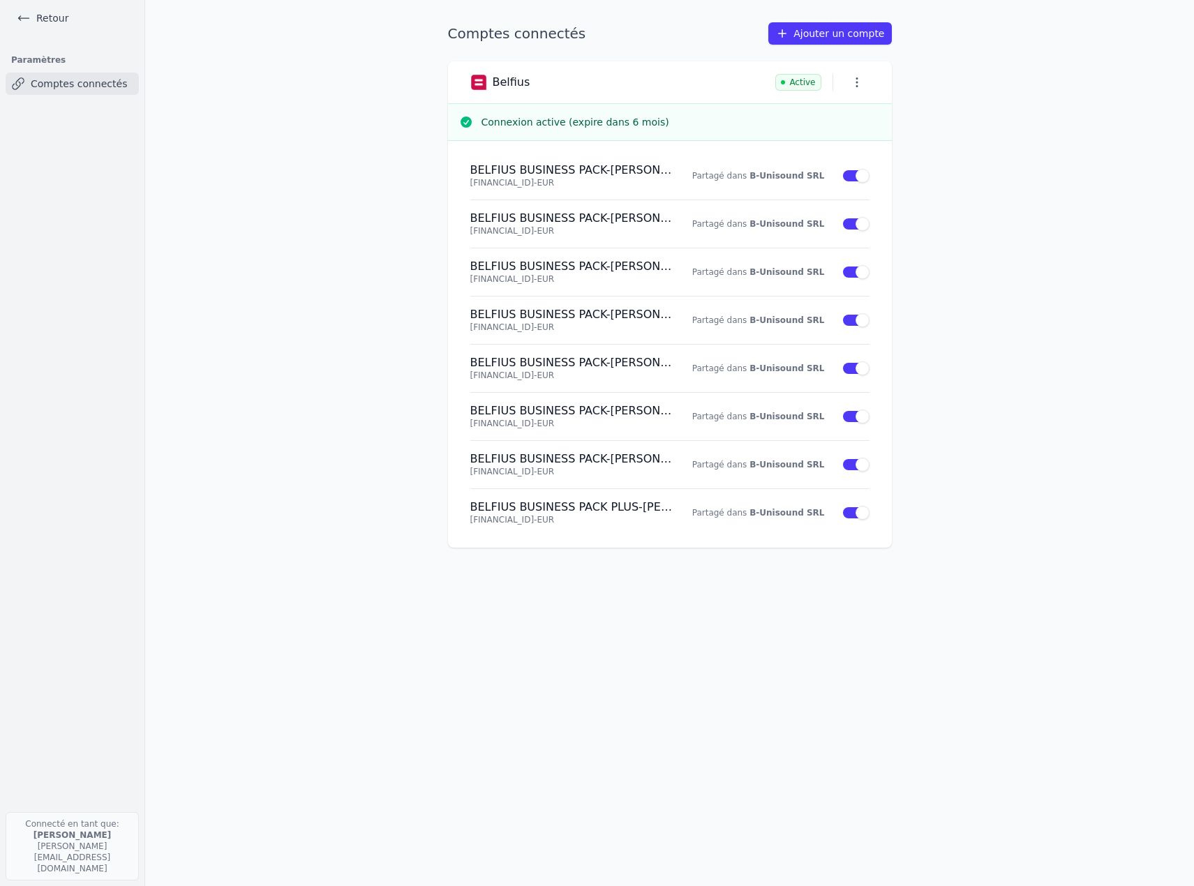
click at [87, 82] on link "Comptes connectés" at bounding box center [72, 84] width 133 height 22
click at [52, 16] on link "Retour" at bounding box center [42, 18] width 63 height 20
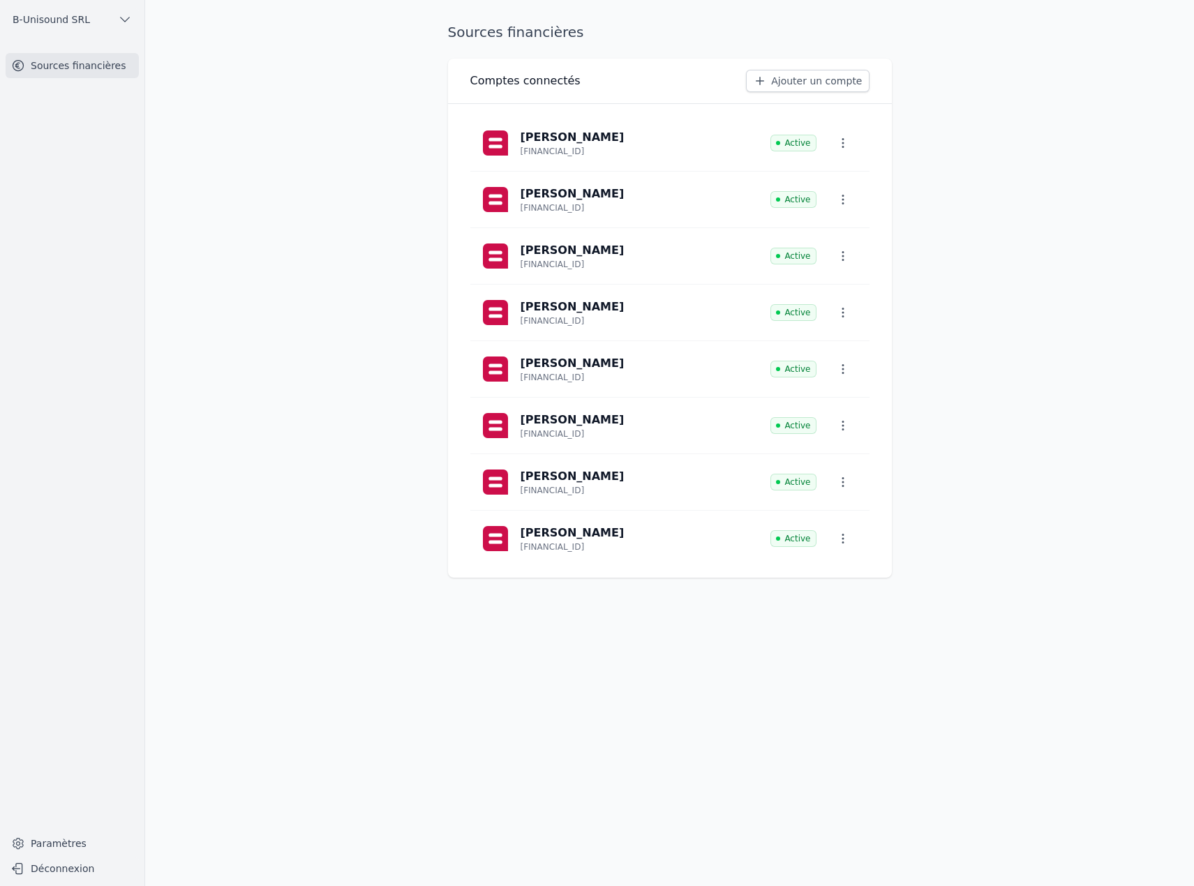
click at [842, 141] on icon "button" at bounding box center [843, 143] width 14 height 14
click at [830, 181] on span "Paramètres" at bounding box center [833, 175] width 56 height 14
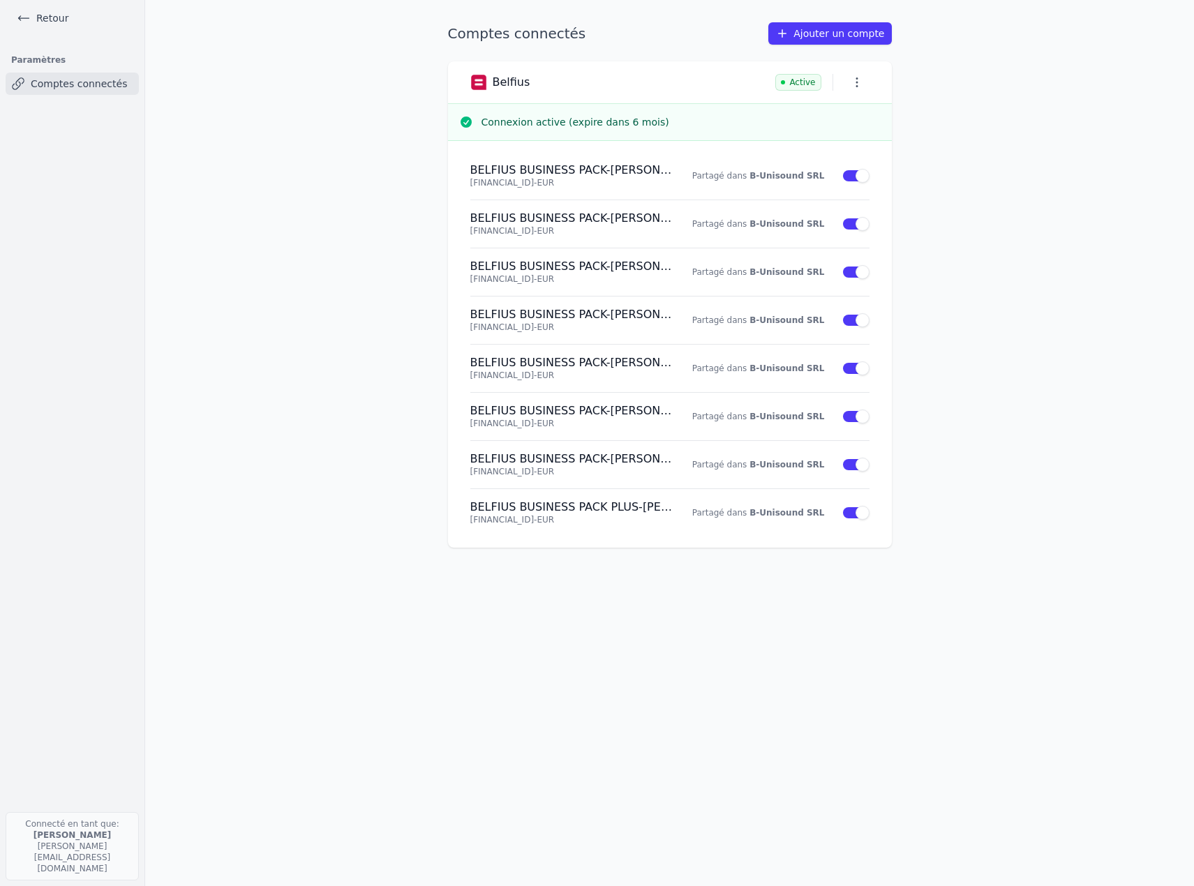
click at [859, 82] on icon "button" at bounding box center [857, 82] width 14 height 14
click at [389, 89] on div at bounding box center [597, 443] width 1194 height 886
click at [59, 80] on link "Comptes connectés" at bounding box center [72, 84] width 133 height 22
click at [27, 15] on icon at bounding box center [24, 18] width 14 height 14
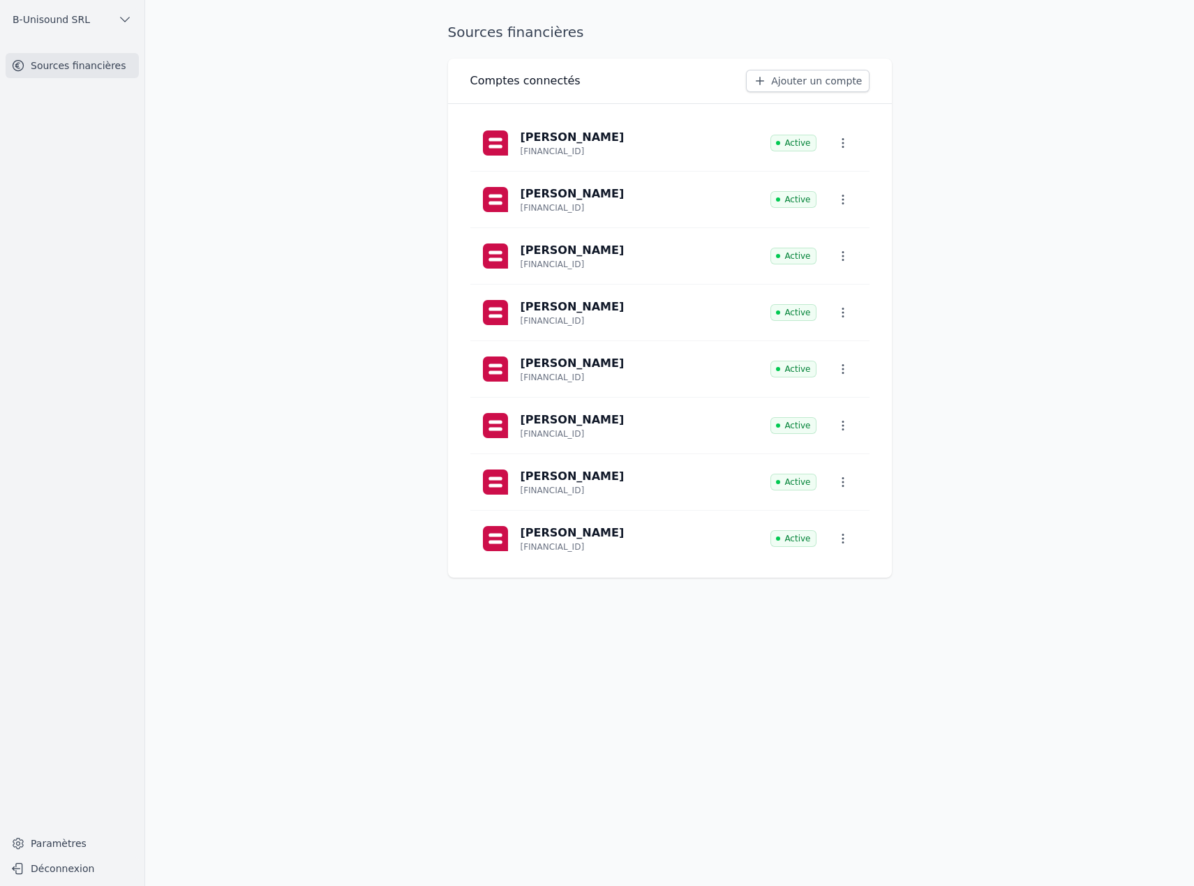
click at [75, 66] on link "Sources financières" at bounding box center [72, 65] width 133 height 25
click at [554, 146] on p "[FINANCIAL_ID]" at bounding box center [553, 151] width 64 height 11
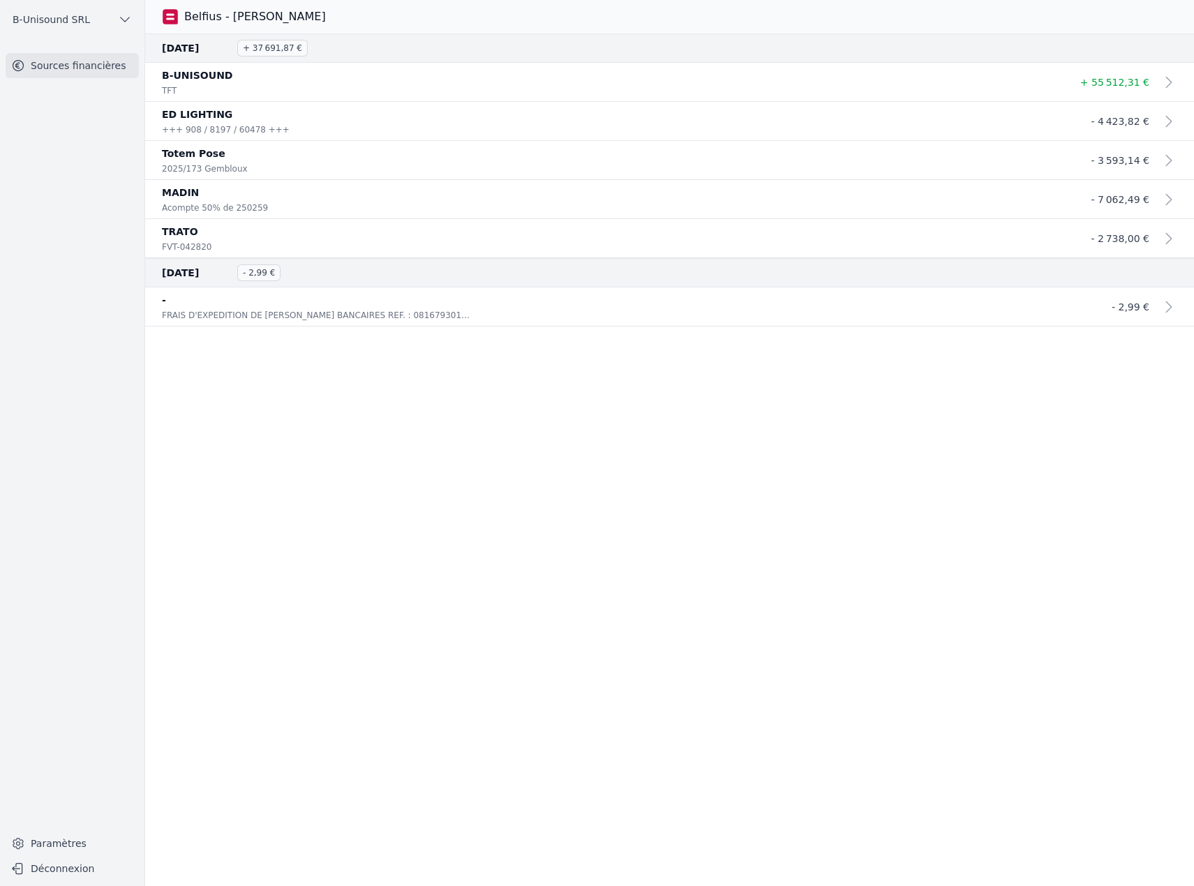
click at [91, 74] on link "Sources financières" at bounding box center [72, 65] width 133 height 25
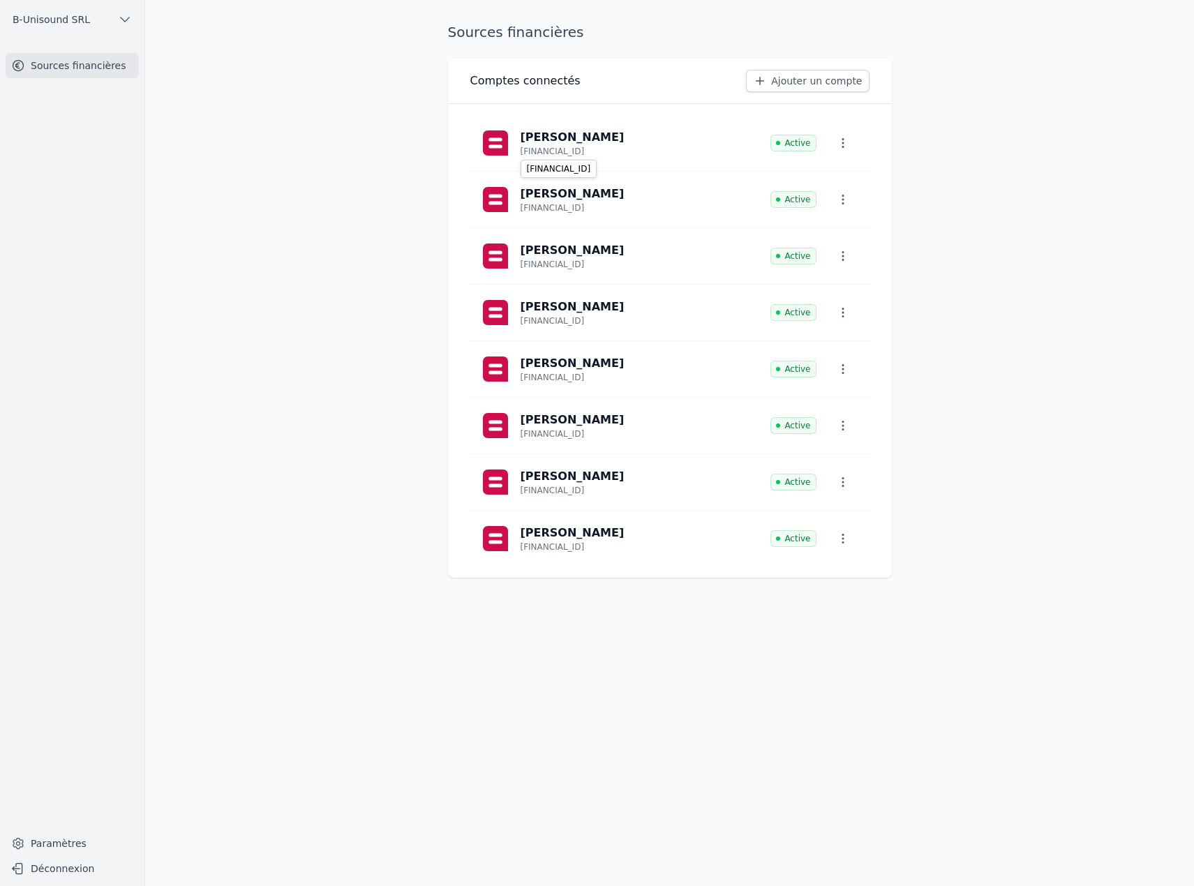
click at [580, 147] on p "[FINANCIAL_ID]" at bounding box center [553, 151] width 64 height 11
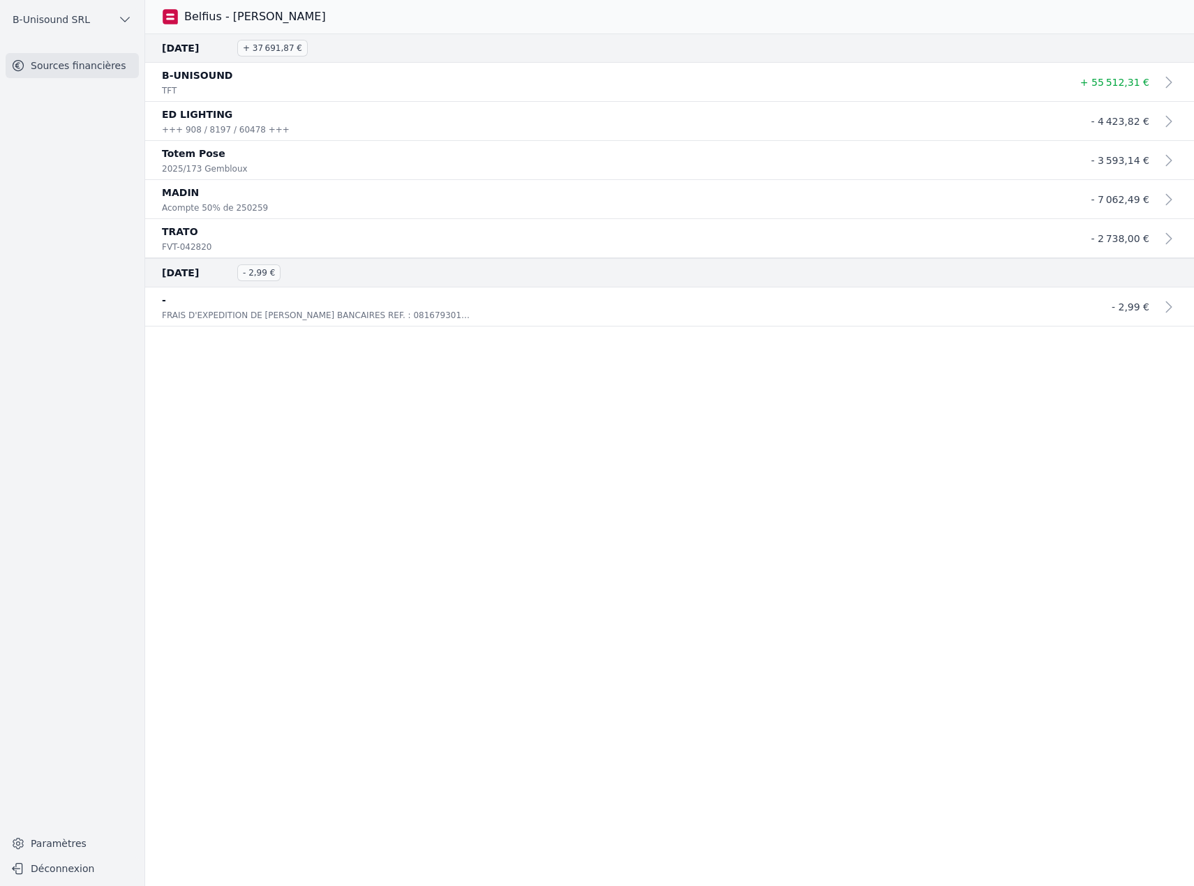
click at [281, 47] on span "+ 37 691,87 €" at bounding box center [272, 48] width 70 height 17
click at [1161, 82] on icon at bounding box center [1169, 82] width 17 height 17
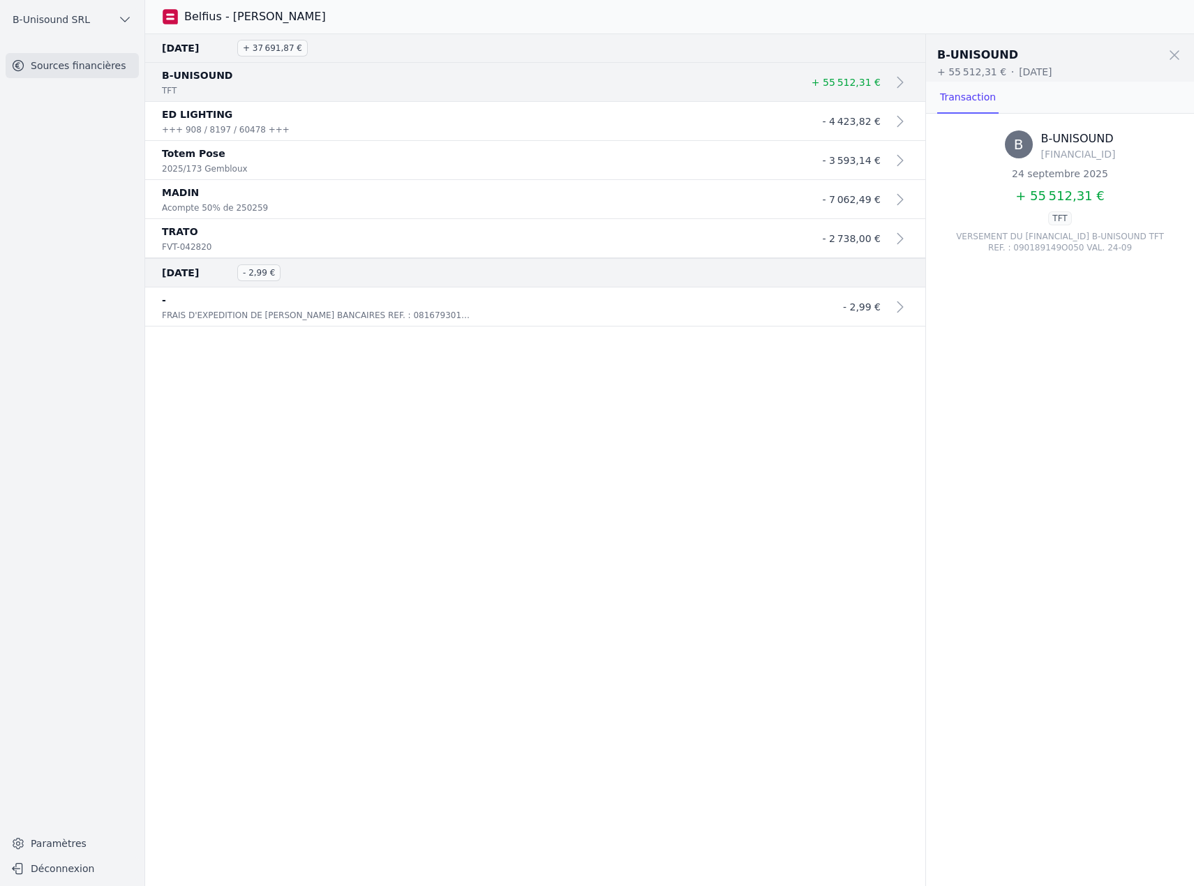
click at [1177, 50] on span at bounding box center [1174, 55] width 31 height 31
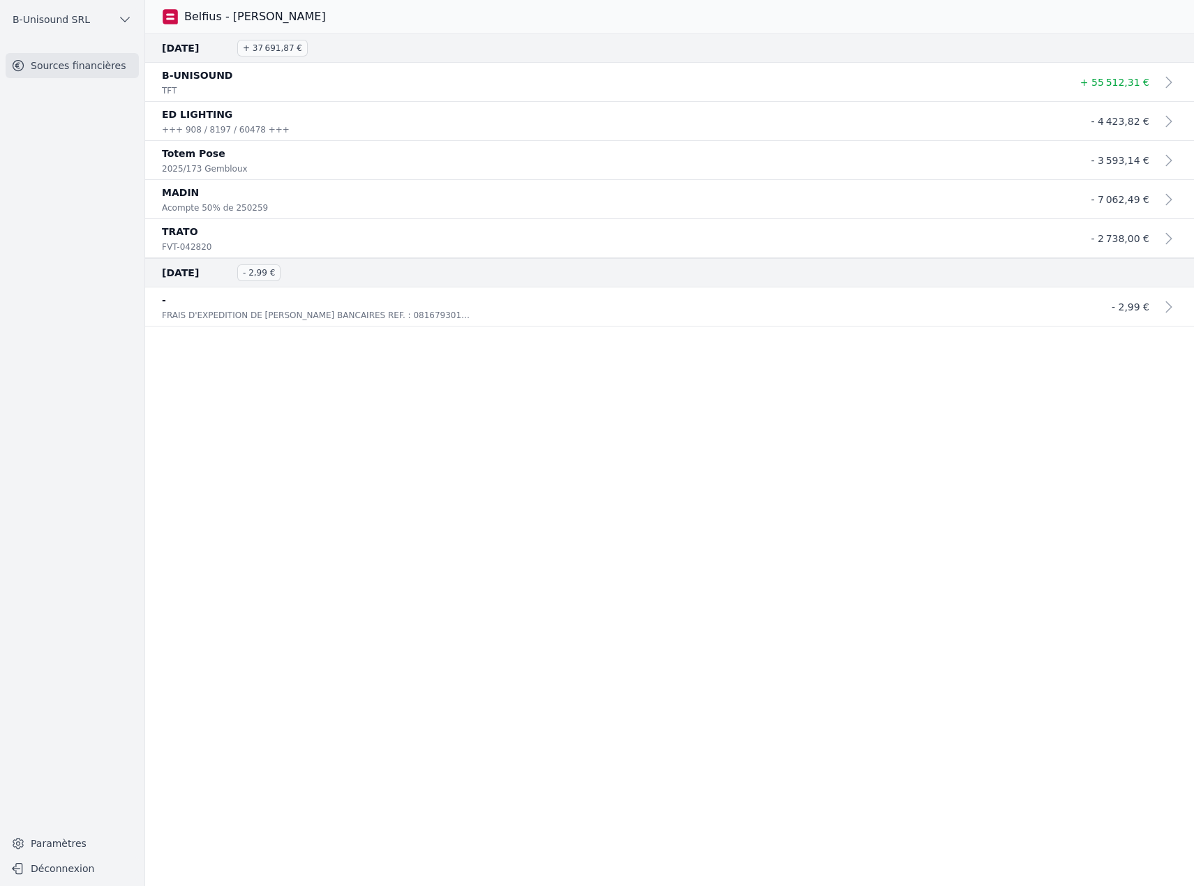
click at [265, 50] on span "+ 37 691,87 €" at bounding box center [272, 48] width 70 height 17
click at [52, 20] on span "B-Unisound SRL" at bounding box center [51, 20] width 77 height 14
click at [50, 50] on icon at bounding box center [46, 50] width 10 height 10
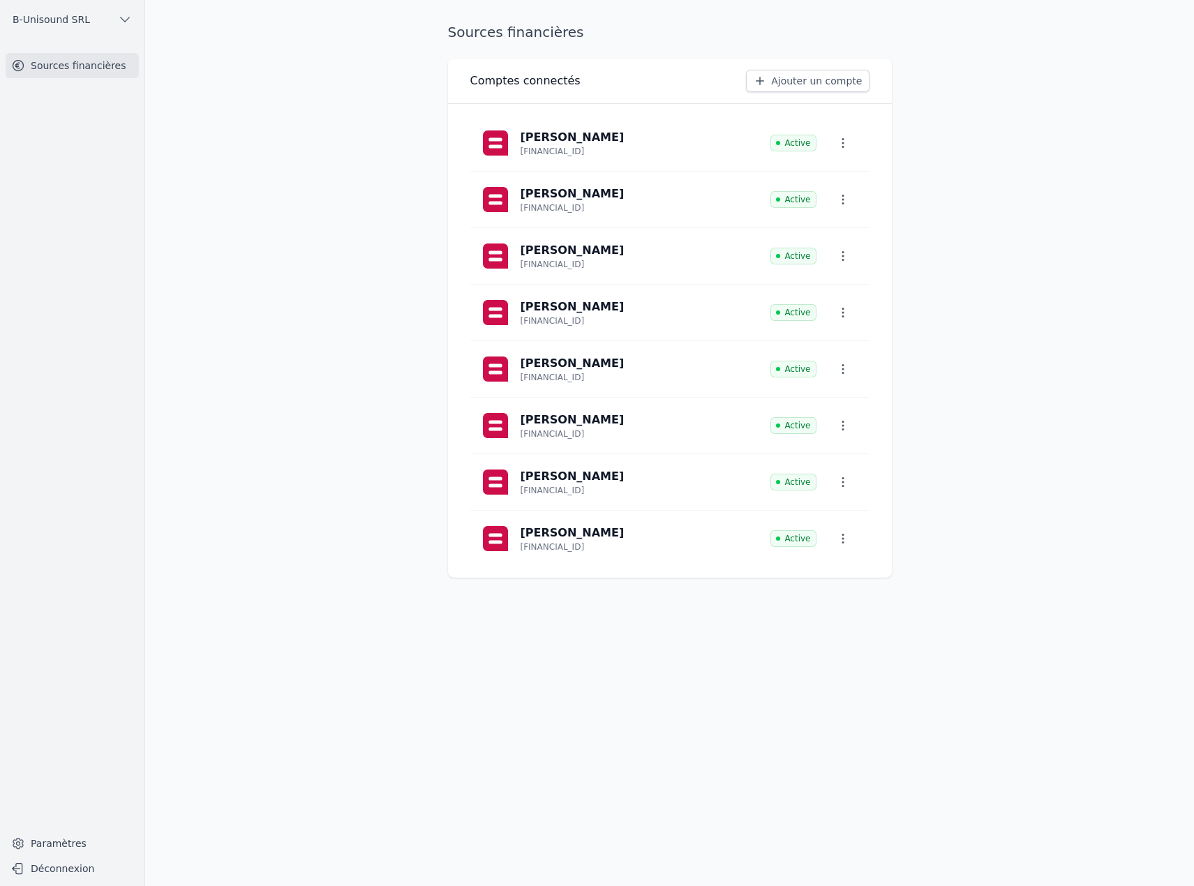
click at [840, 484] on icon "button" at bounding box center [843, 482] width 14 height 14
click at [555, 475] on div at bounding box center [597, 443] width 1194 height 886
click at [559, 482] on p "[PERSON_NAME]" at bounding box center [573, 476] width 104 height 17
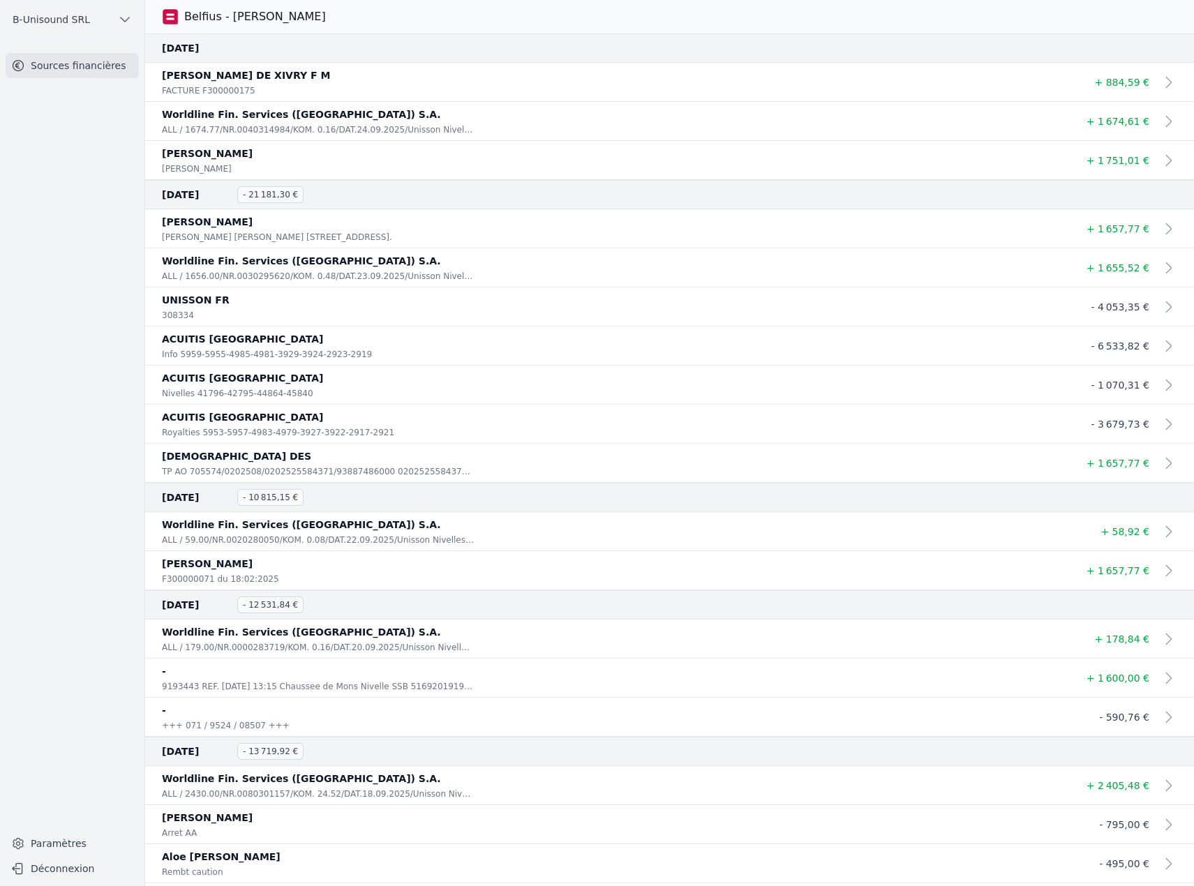
click at [84, 63] on link "Sources financières" at bounding box center [72, 65] width 133 height 25
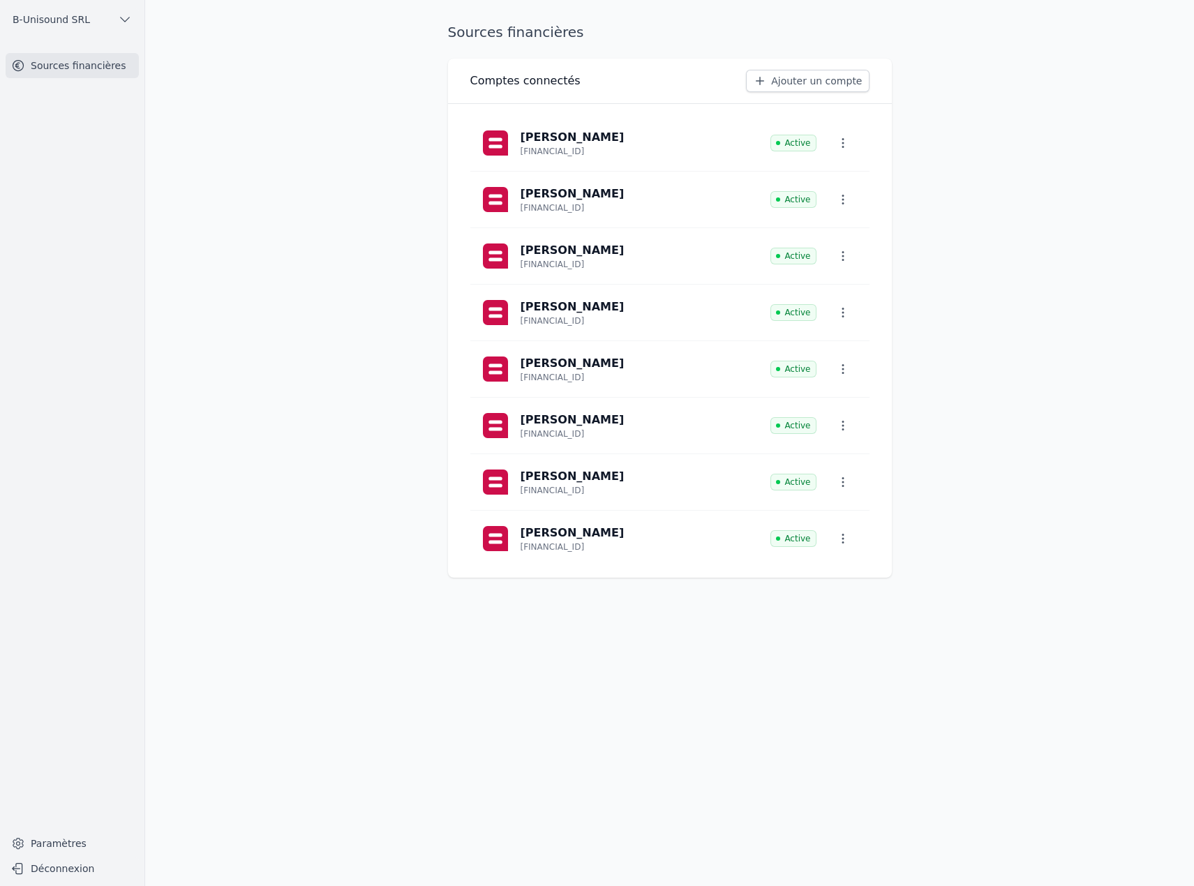
click at [852, 480] on button "button" at bounding box center [843, 482] width 31 height 25
click at [823, 546] on button "Supprimer" at bounding box center [823, 543] width 92 height 28
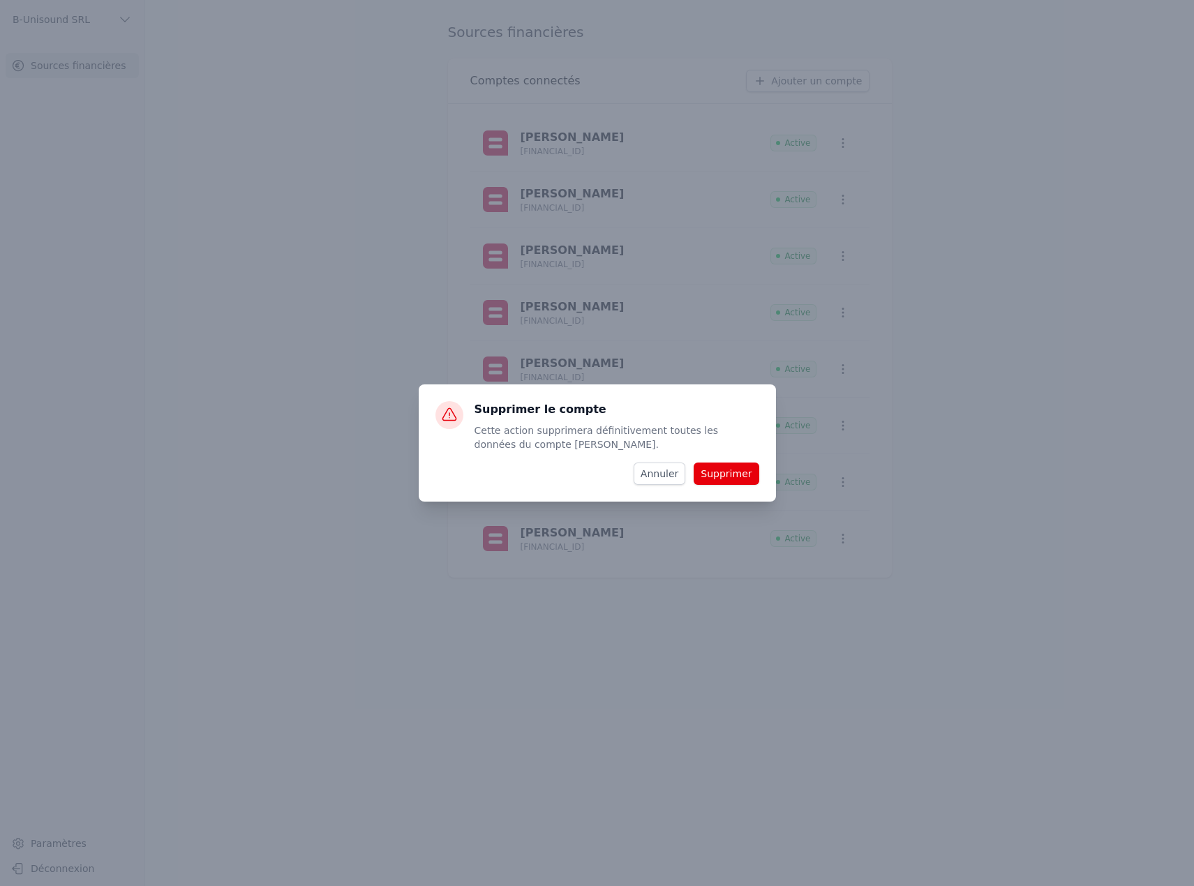
click at [720, 479] on button "Supprimer" at bounding box center [726, 474] width 65 height 22
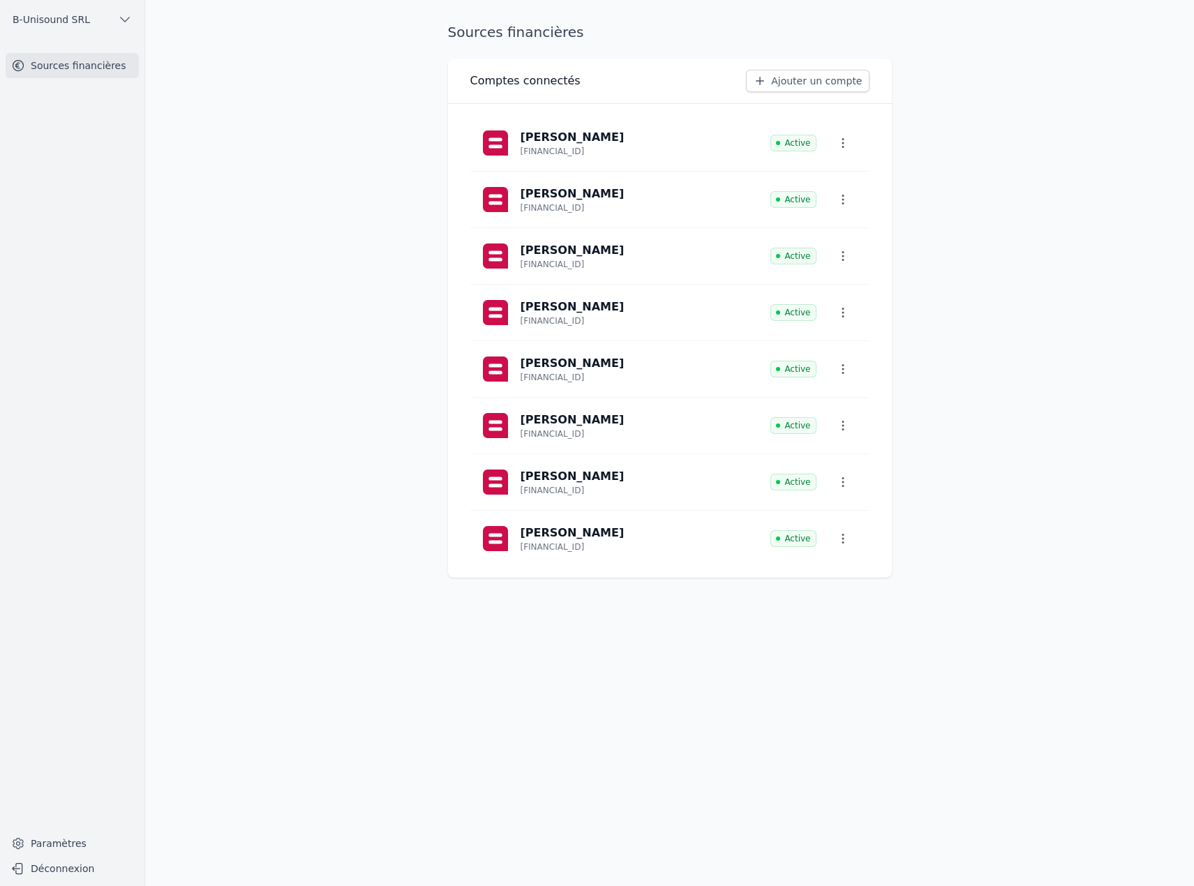
click at [845, 544] on icon "button" at bounding box center [843, 539] width 14 height 14
click at [826, 606] on button "Supprimer" at bounding box center [823, 600] width 92 height 28
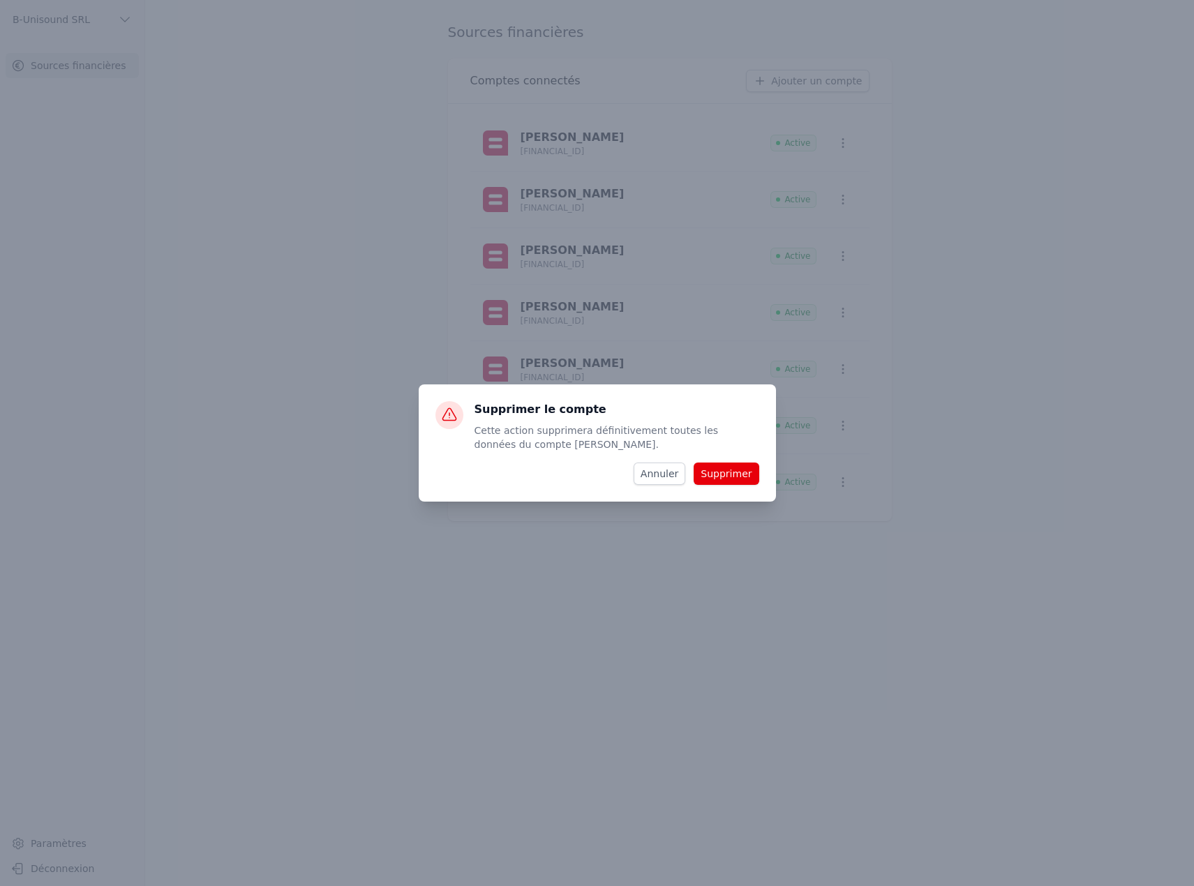
click at [732, 470] on button "Supprimer" at bounding box center [726, 474] width 65 height 22
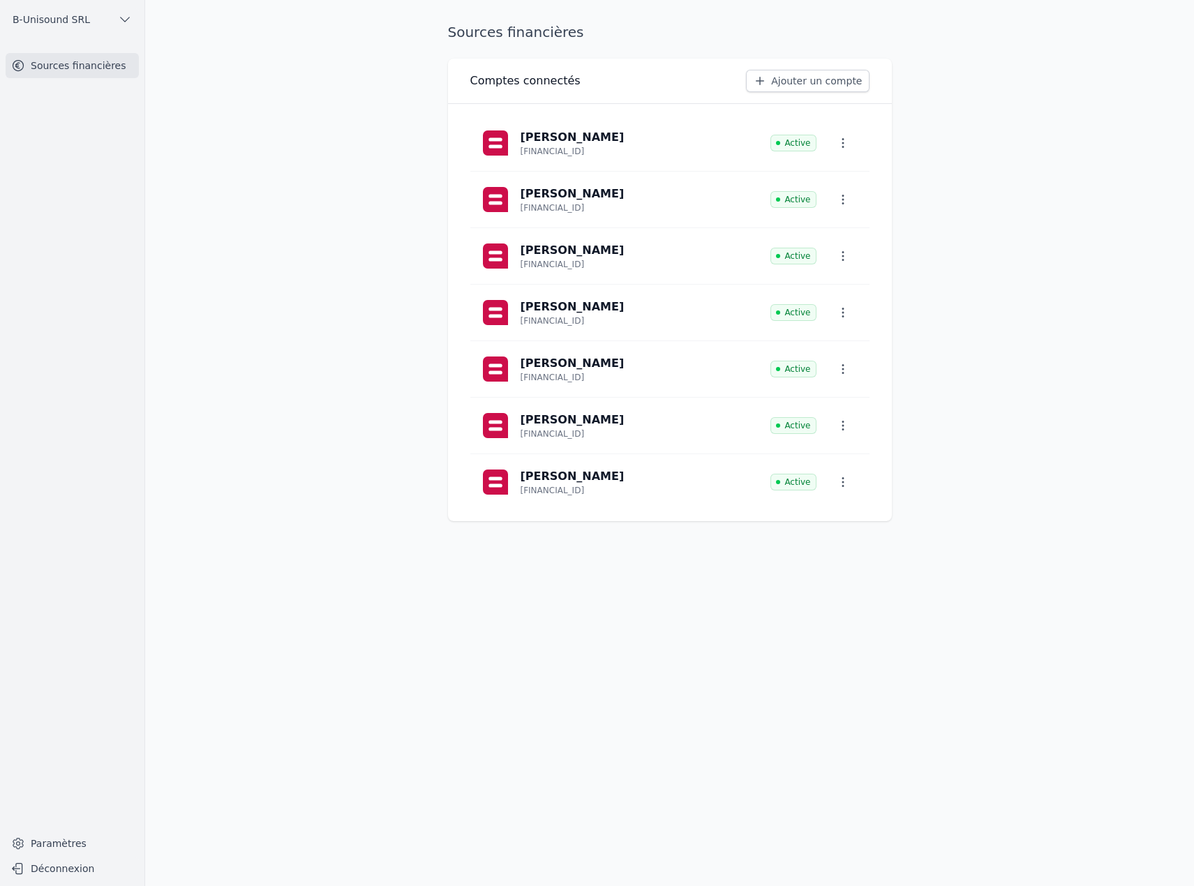
click at [838, 429] on icon "button" at bounding box center [843, 426] width 14 height 14
click at [822, 487] on button "Supprimer" at bounding box center [823, 487] width 92 height 28
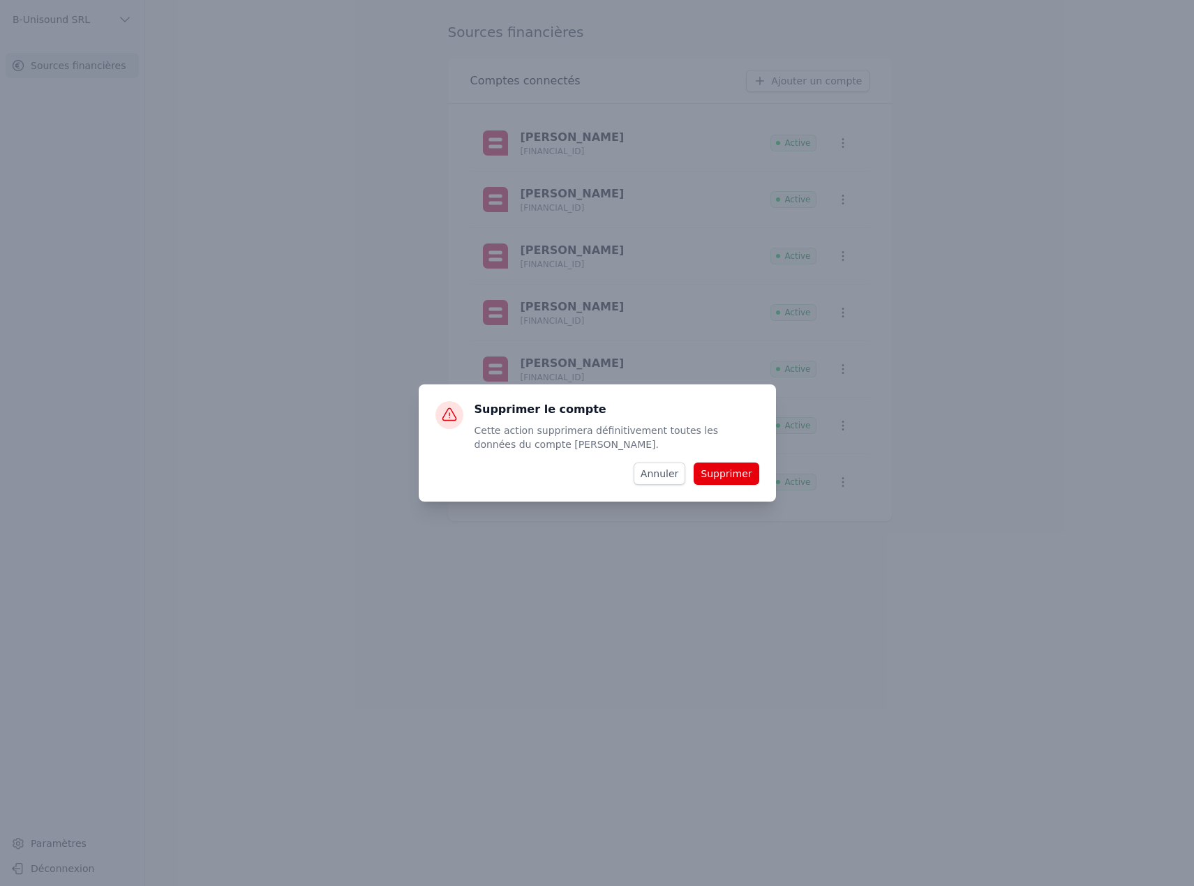
click at [733, 473] on button "Supprimer" at bounding box center [726, 474] width 65 height 22
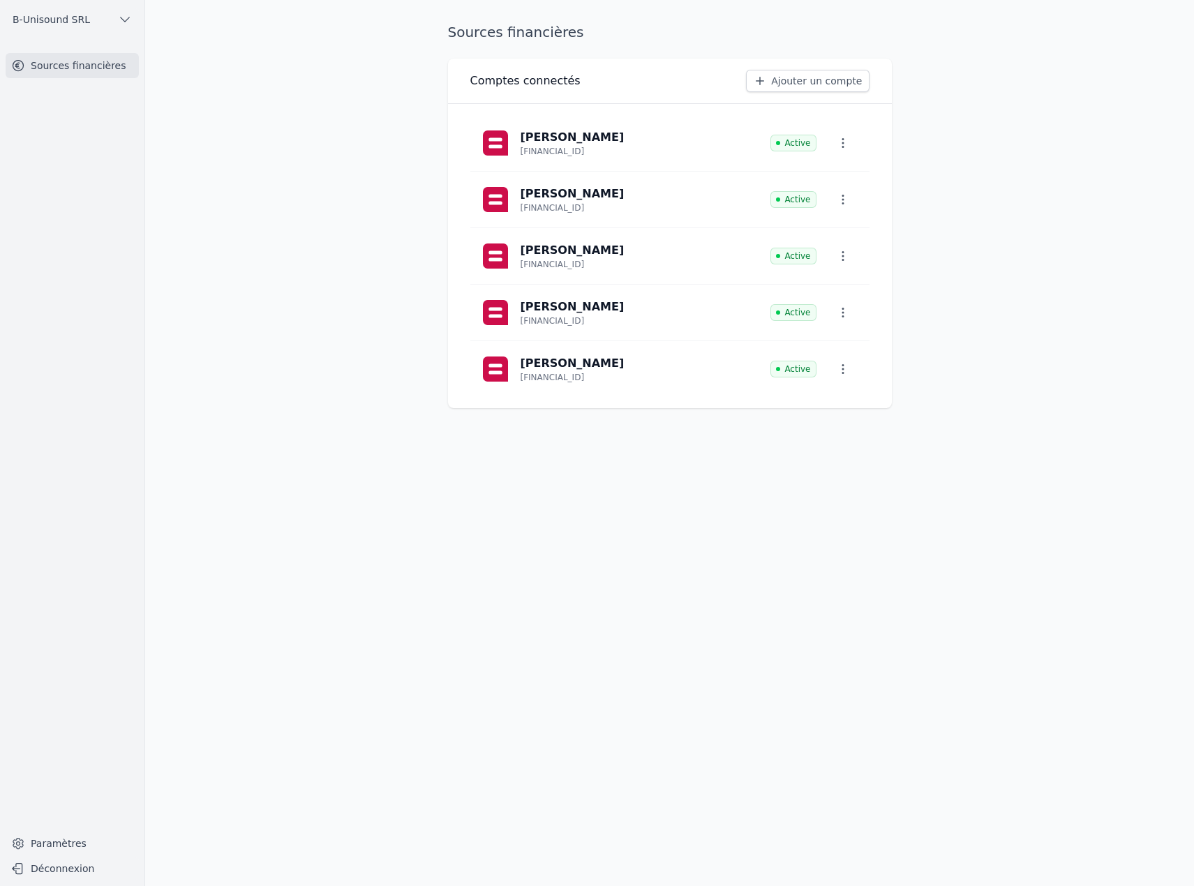
click at [574, 318] on p "[FINANCIAL_ID]" at bounding box center [553, 320] width 64 height 11
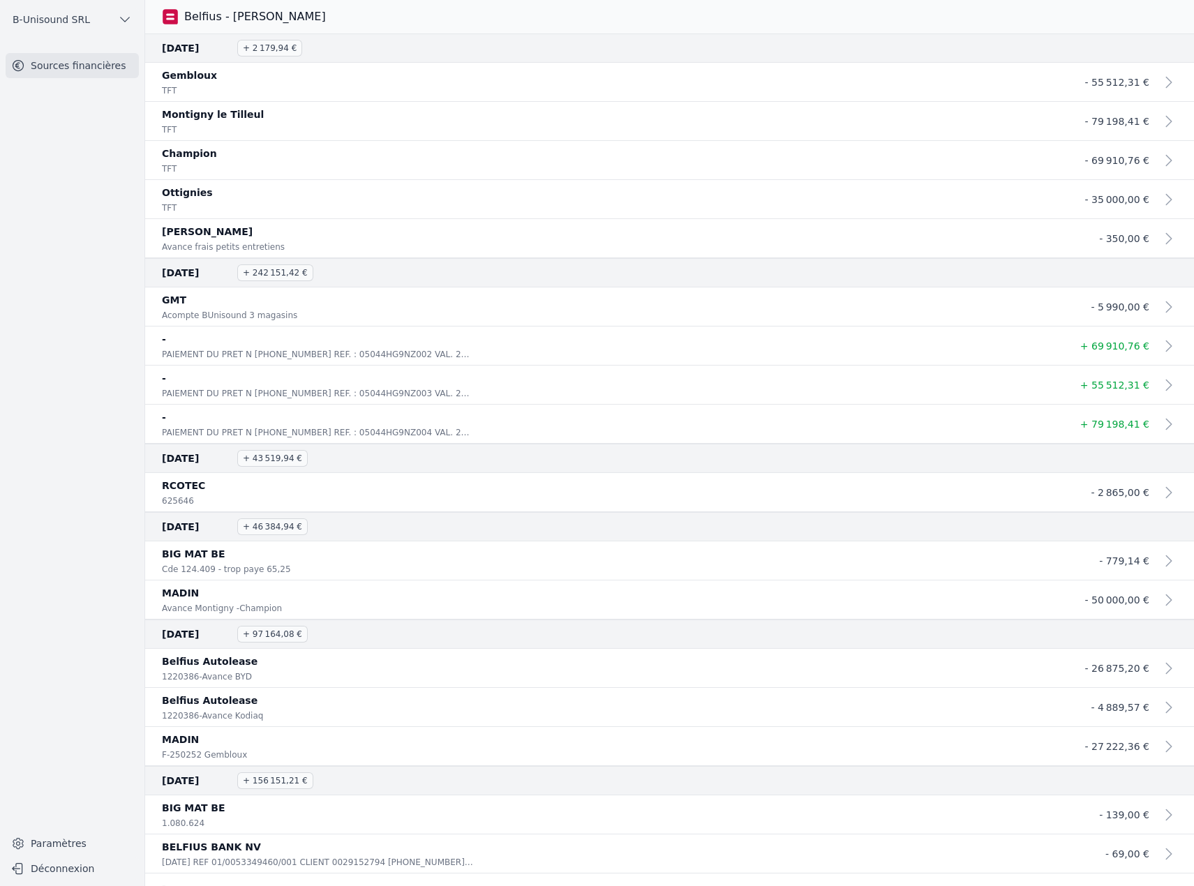
click at [261, 53] on span "+ 2 179,94 €" at bounding box center [269, 48] width 65 height 17
click at [101, 61] on link "Sources financières" at bounding box center [72, 65] width 133 height 25
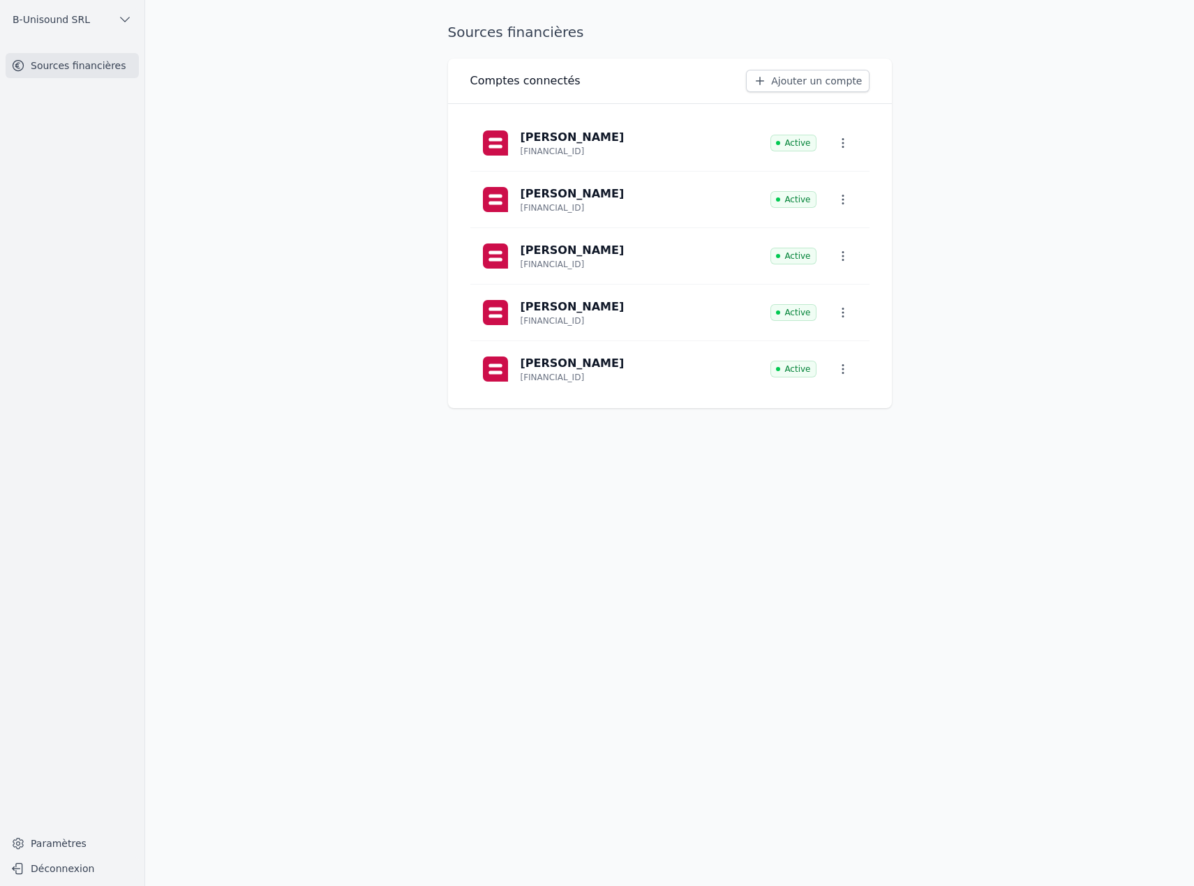
click at [841, 140] on icon "button" at bounding box center [843, 143] width 14 height 14
click at [836, 181] on span "Paramètres" at bounding box center [833, 175] width 56 height 14
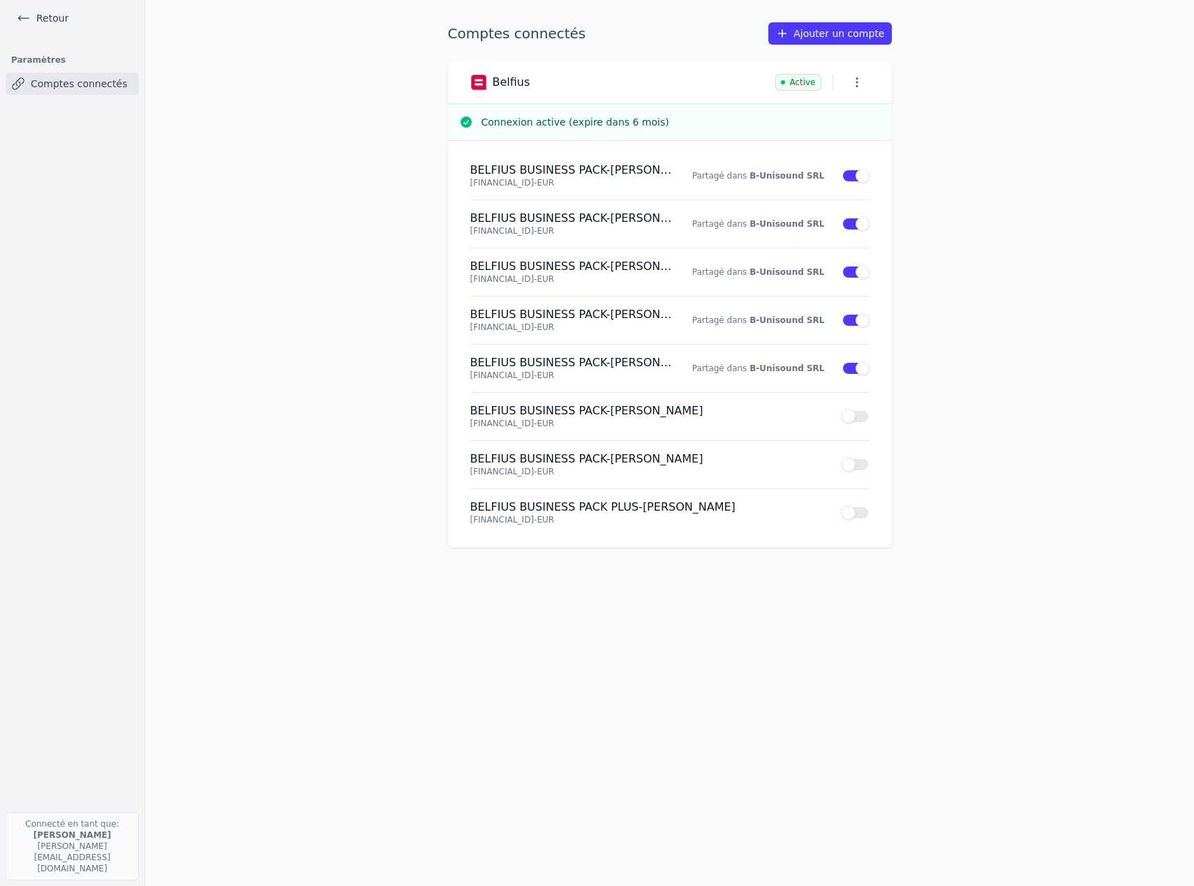
click at [856, 82] on icon "button" at bounding box center [857, 82] width 14 height 14
click at [856, 82] on div at bounding box center [597, 443] width 1194 height 886
click at [534, 127] on h3 "Connexion active (expire dans 6 mois)" at bounding box center [681, 122] width 399 height 14
click at [48, 75] on link "Comptes connectés" at bounding box center [72, 84] width 133 height 22
click at [43, 87] on link "Comptes connectés" at bounding box center [72, 84] width 133 height 22
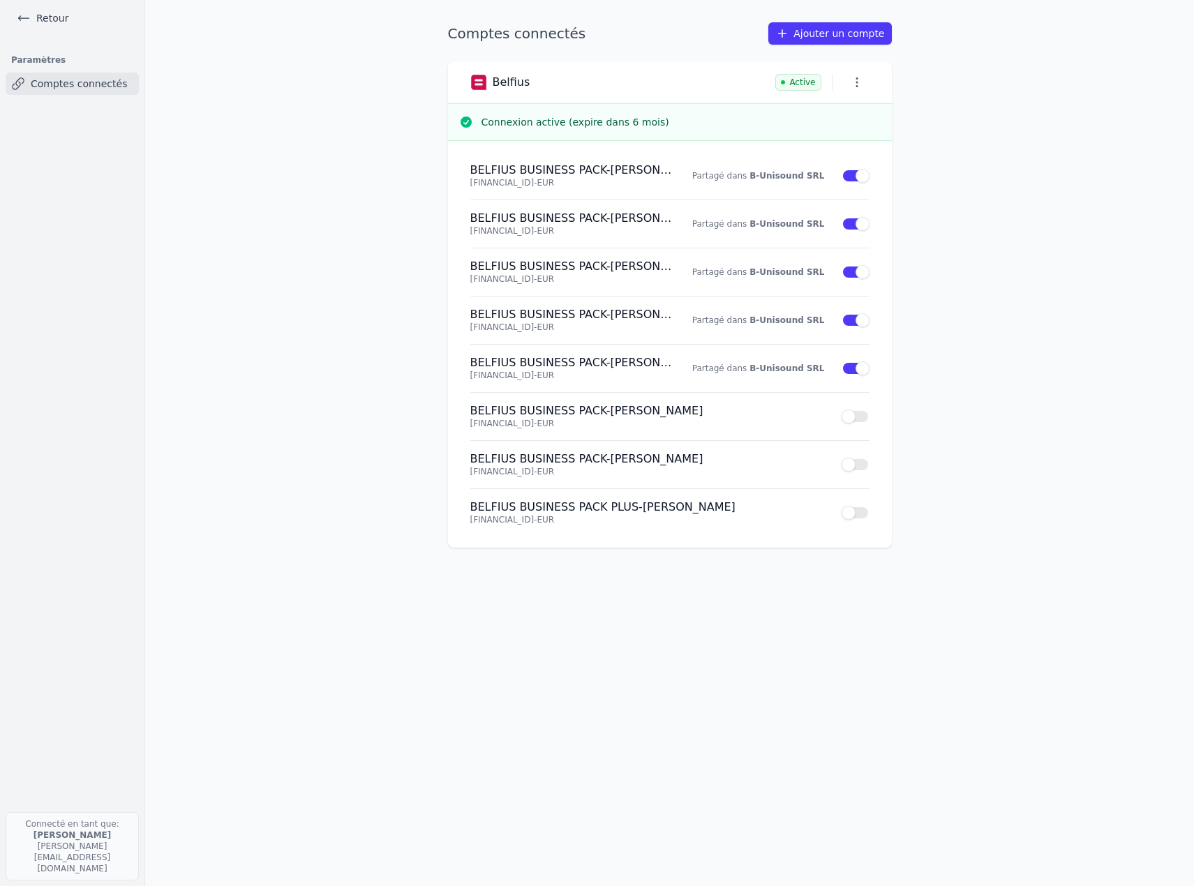
click at [511, 178] on p "[FINANCIAL_ID] - EUR" at bounding box center [572, 182] width 204 height 11
click at [859, 82] on icon "button" at bounding box center [857, 82] width 14 height 14
click at [858, 82] on div at bounding box center [597, 443] width 1194 height 886
click at [484, 82] on img at bounding box center [478, 82] width 17 height 17
click at [61, 91] on link "Comptes connectés" at bounding box center [72, 84] width 133 height 22
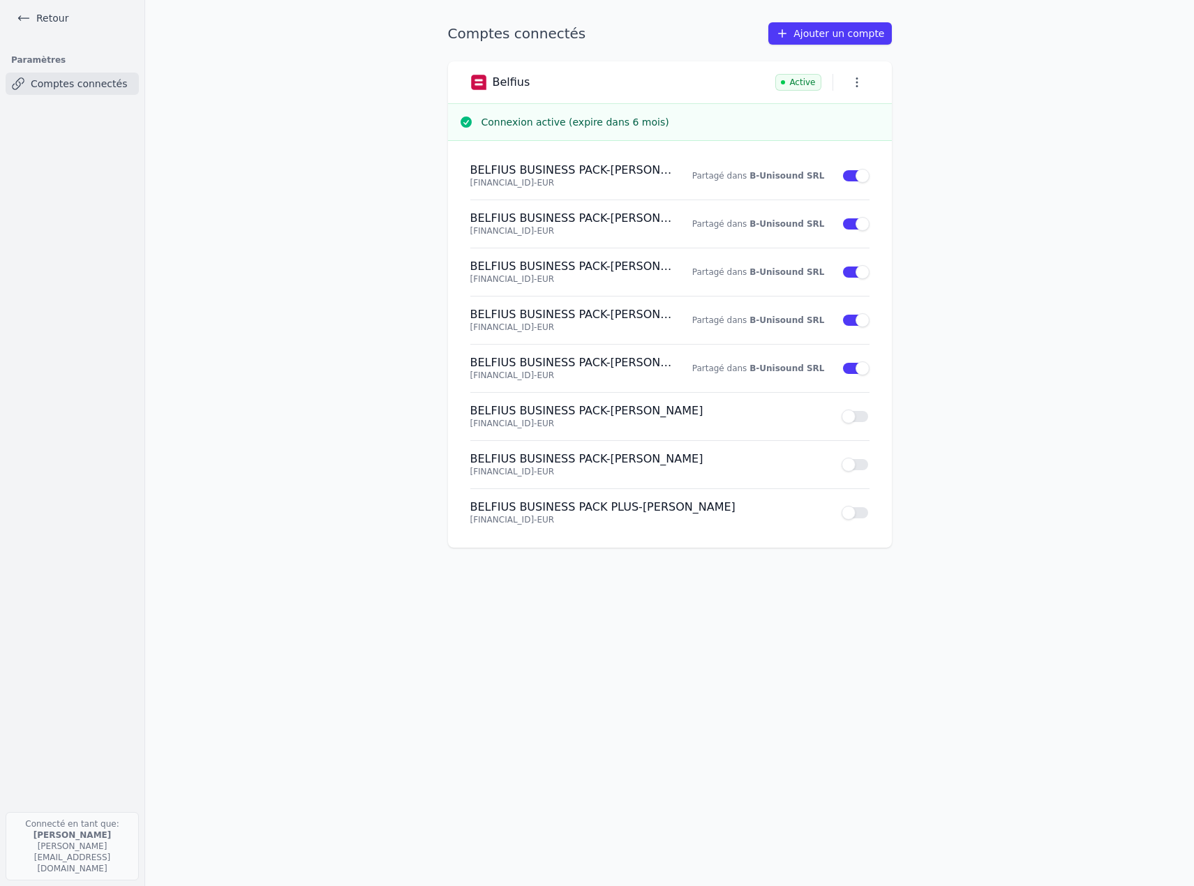
click at [36, 19] on link "Retour" at bounding box center [42, 18] width 63 height 20
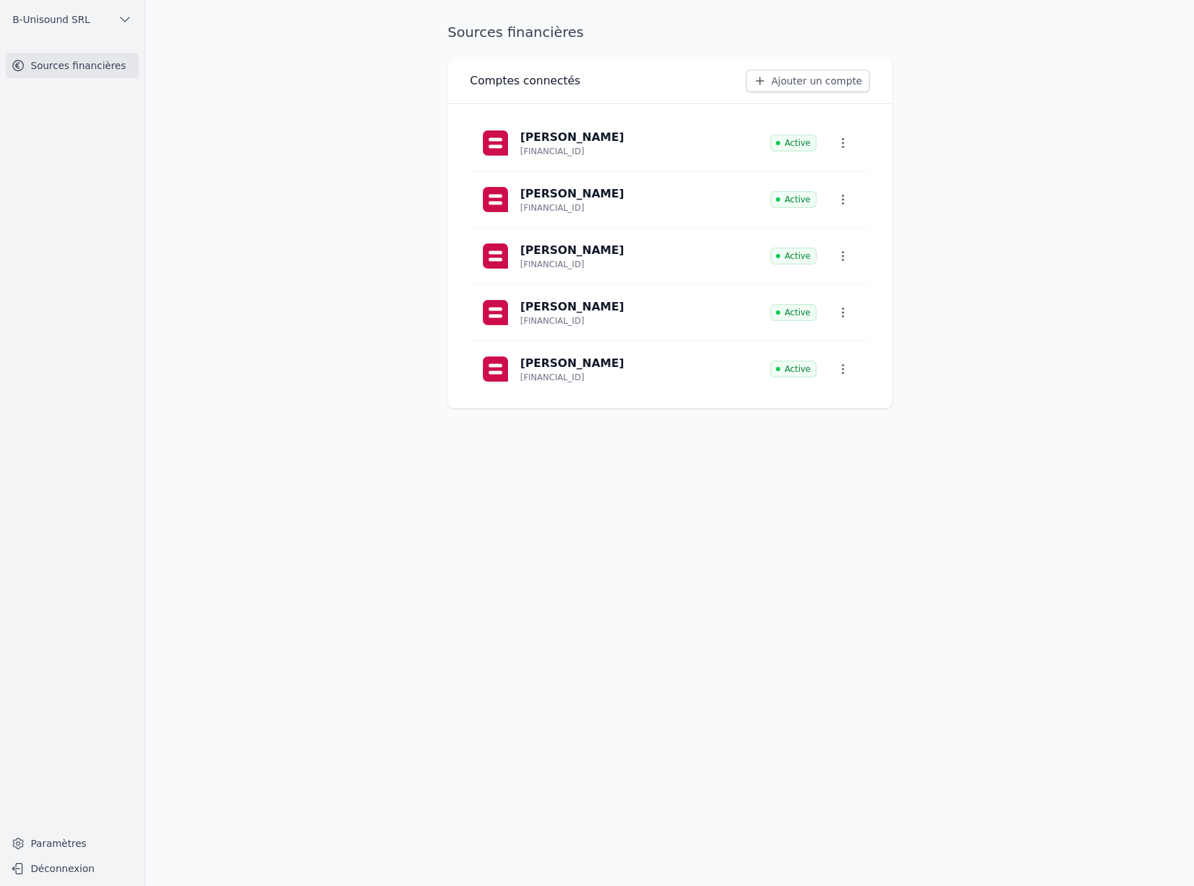
click at [70, 63] on link "Sources financières" at bounding box center [72, 65] width 133 height 25
click at [59, 22] on span "B-Unisound SRL" at bounding box center [51, 20] width 77 height 14
click at [64, 56] on span "B-Unisound SRL" at bounding box center [97, 50] width 77 height 14
click at [53, 839] on link "Paramètres" at bounding box center [72, 844] width 133 height 22
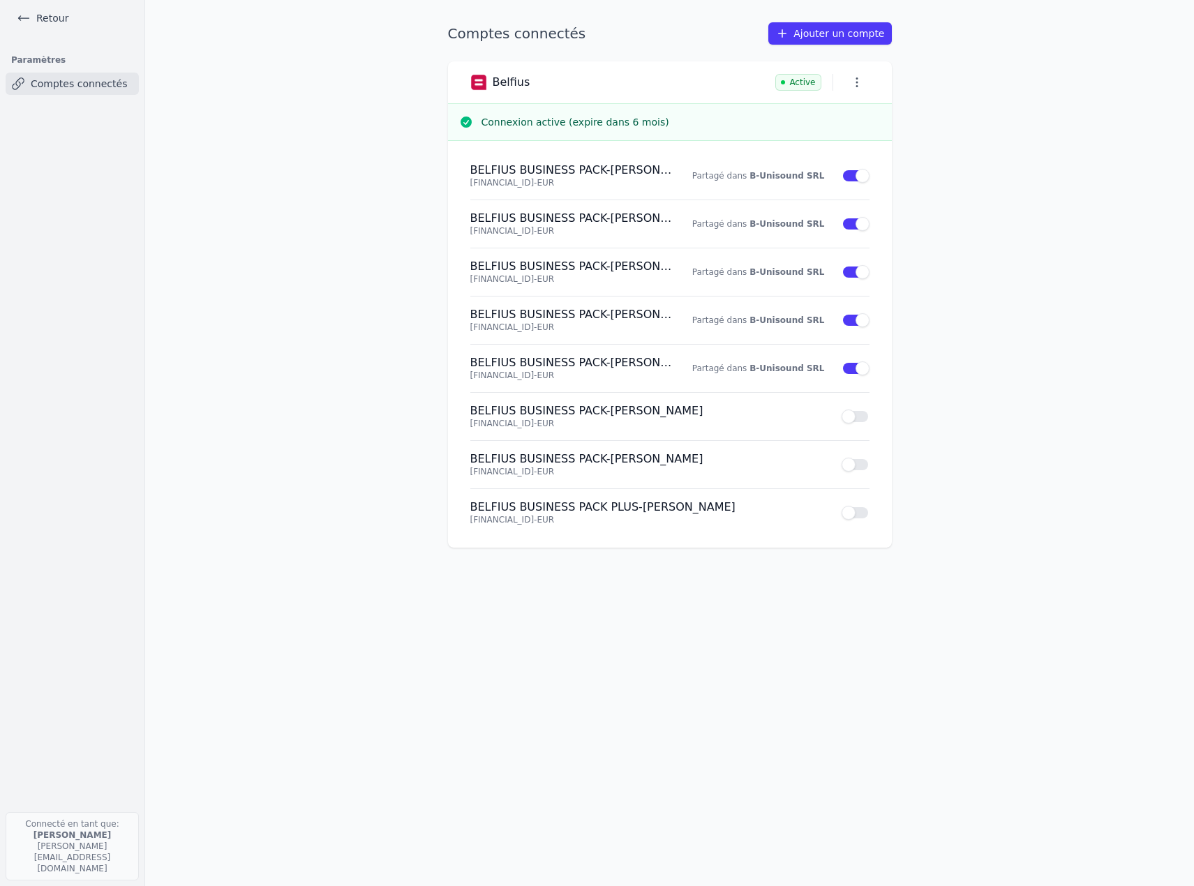
click at [74, 85] on link "Comptes connectés" at bounding box center [72, 84] width 133 height 22
click at [37, 17] on link "Retour" at bounding box center [42, 18] width 63 height 20
